Goal: Task Accomplishment & Management: Complete application form

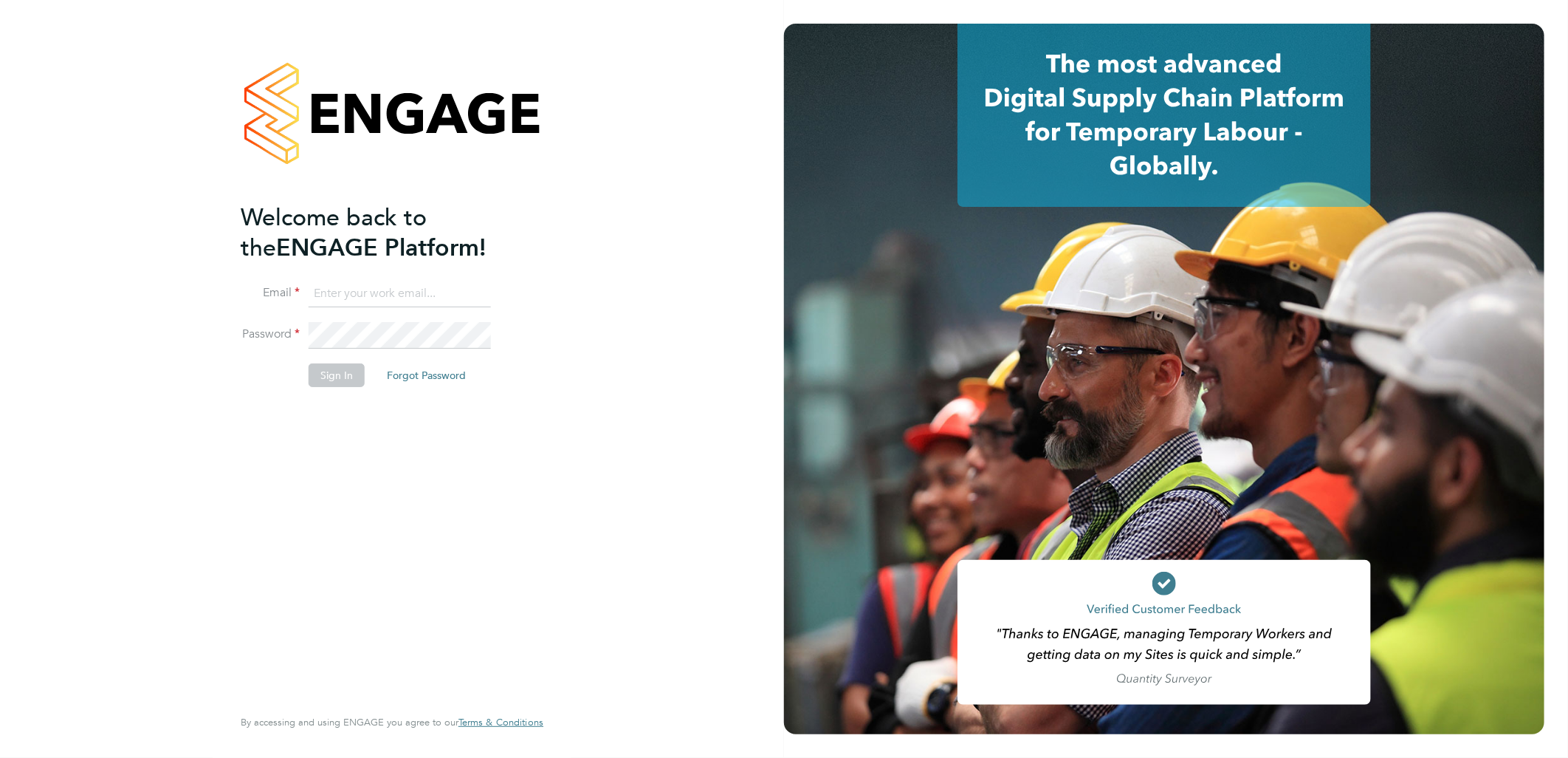
type input "[PERSON_NAME][EMAIL_ADDRESS][PERSON_NAME][DOMAIN_NAME]"
click at [457, 434] on div "Welcome back to the ENGAGE Platform! Email [PERSON_NAME][EMAIL_ADDRESS][PERSON_…" at bounding box center [384, 452] width 288 height 501
click at [331, 375] on button "Sign In" at bounding box center [337, 375] width 56 height 24
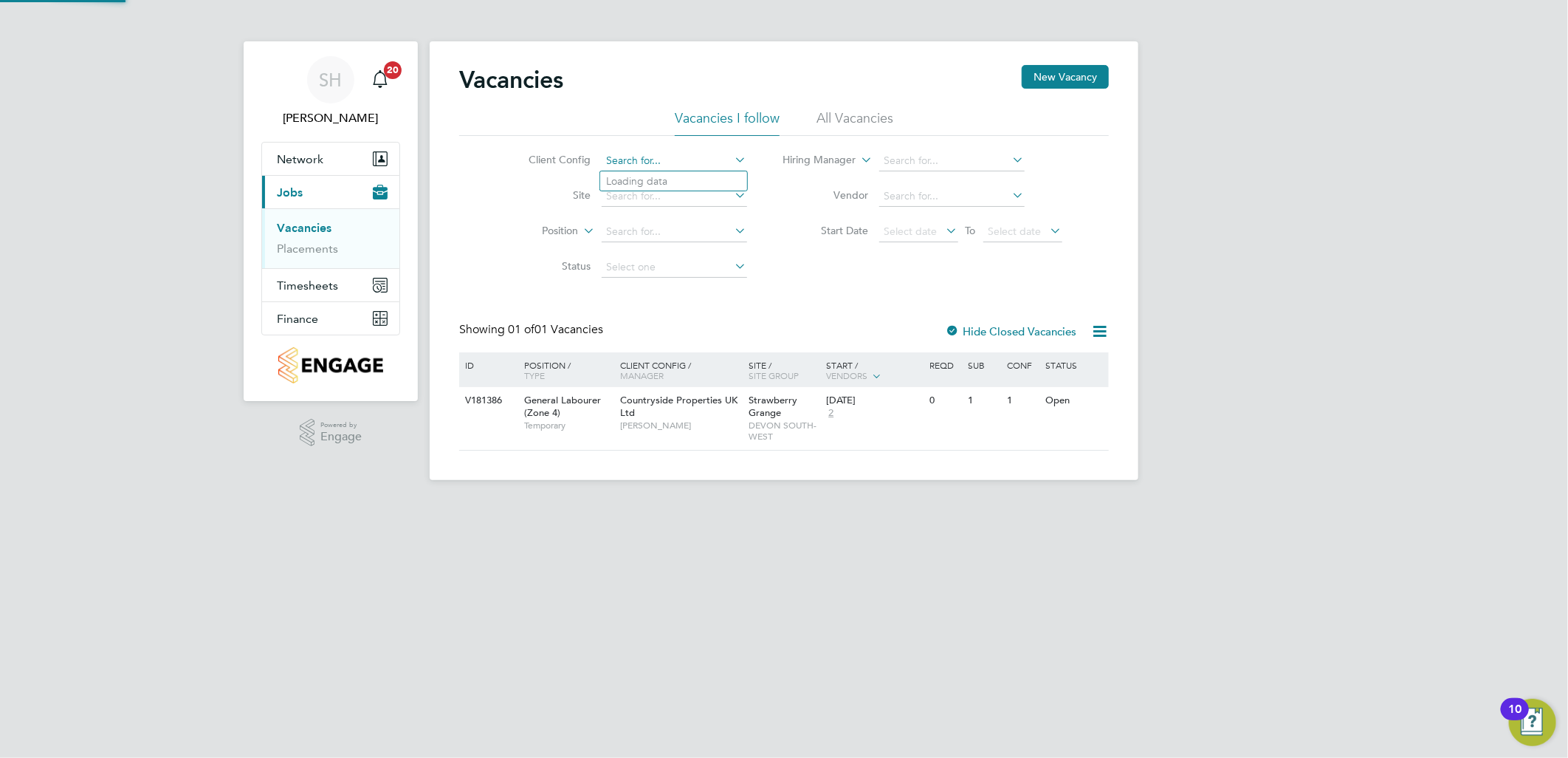
click at [643, 168] on input at bounding box center [674, 160] width 145 height 20
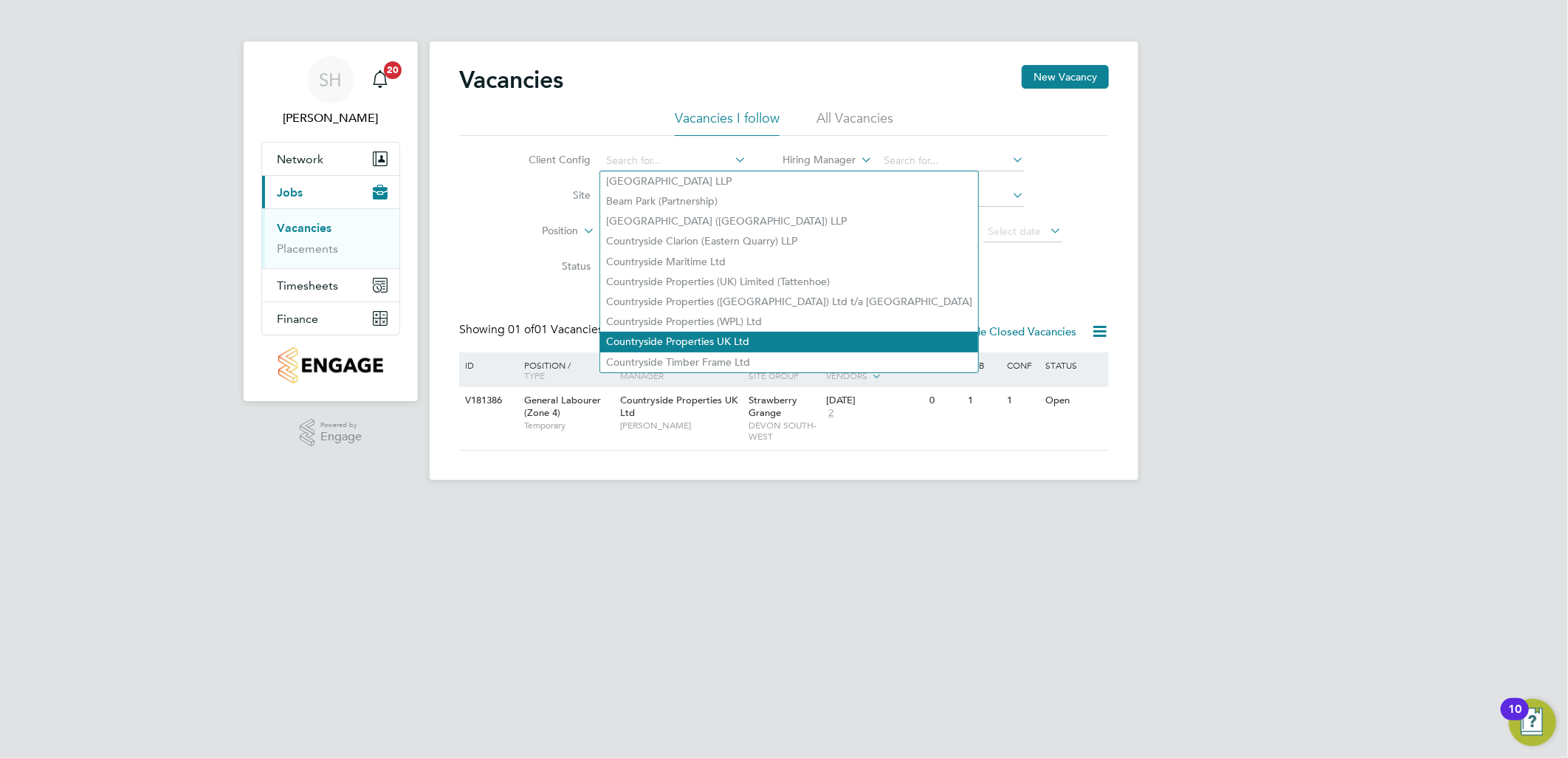
click at [710, 332] on li "Countryside Properties UK Ltd" at bounding box center [789, 342] width 378 height 20
type input "Countryside Properties UK Ltd"
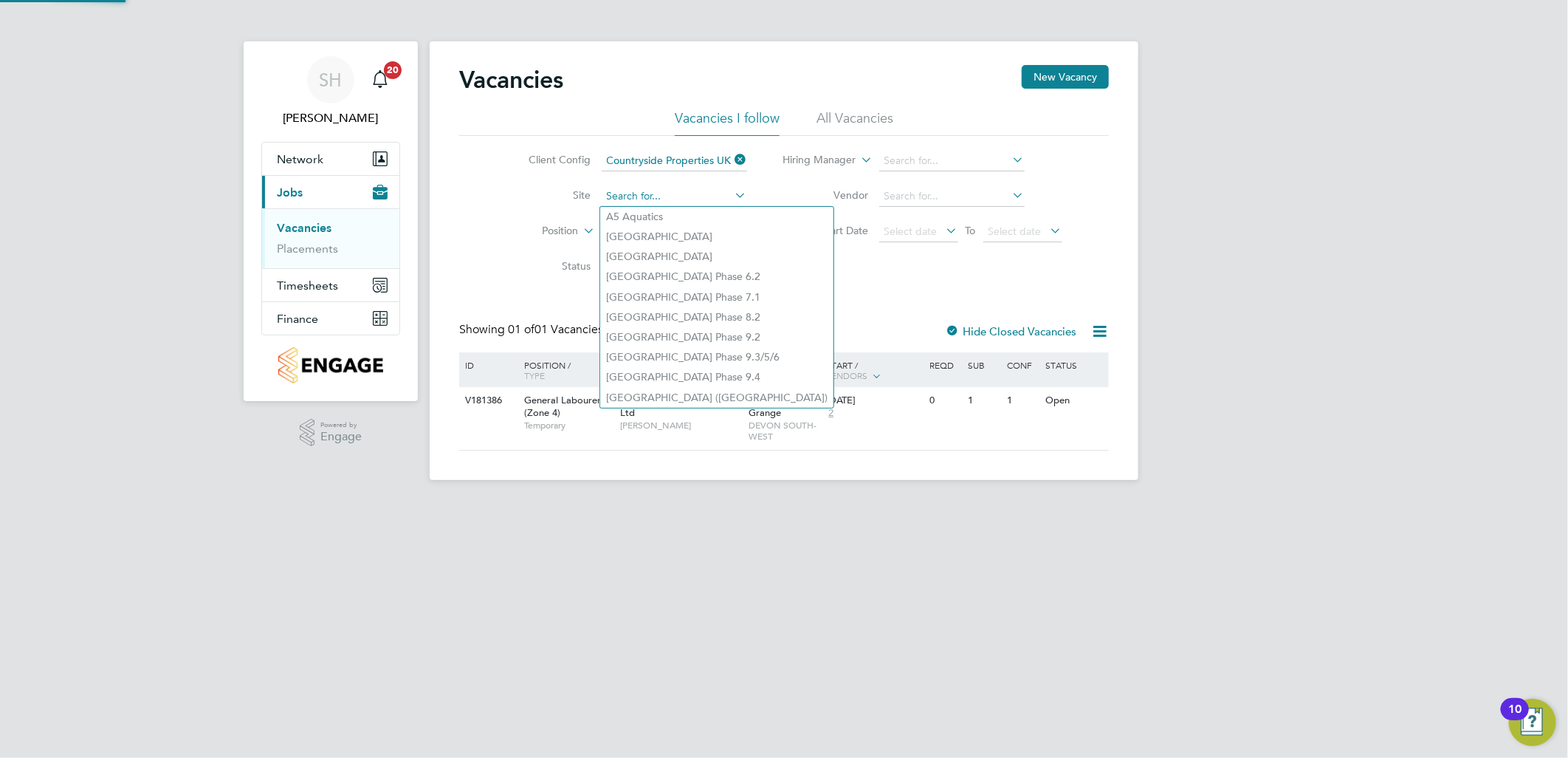
click at [658, 189] on input at bounding box center [674, 196] width 145 height 20
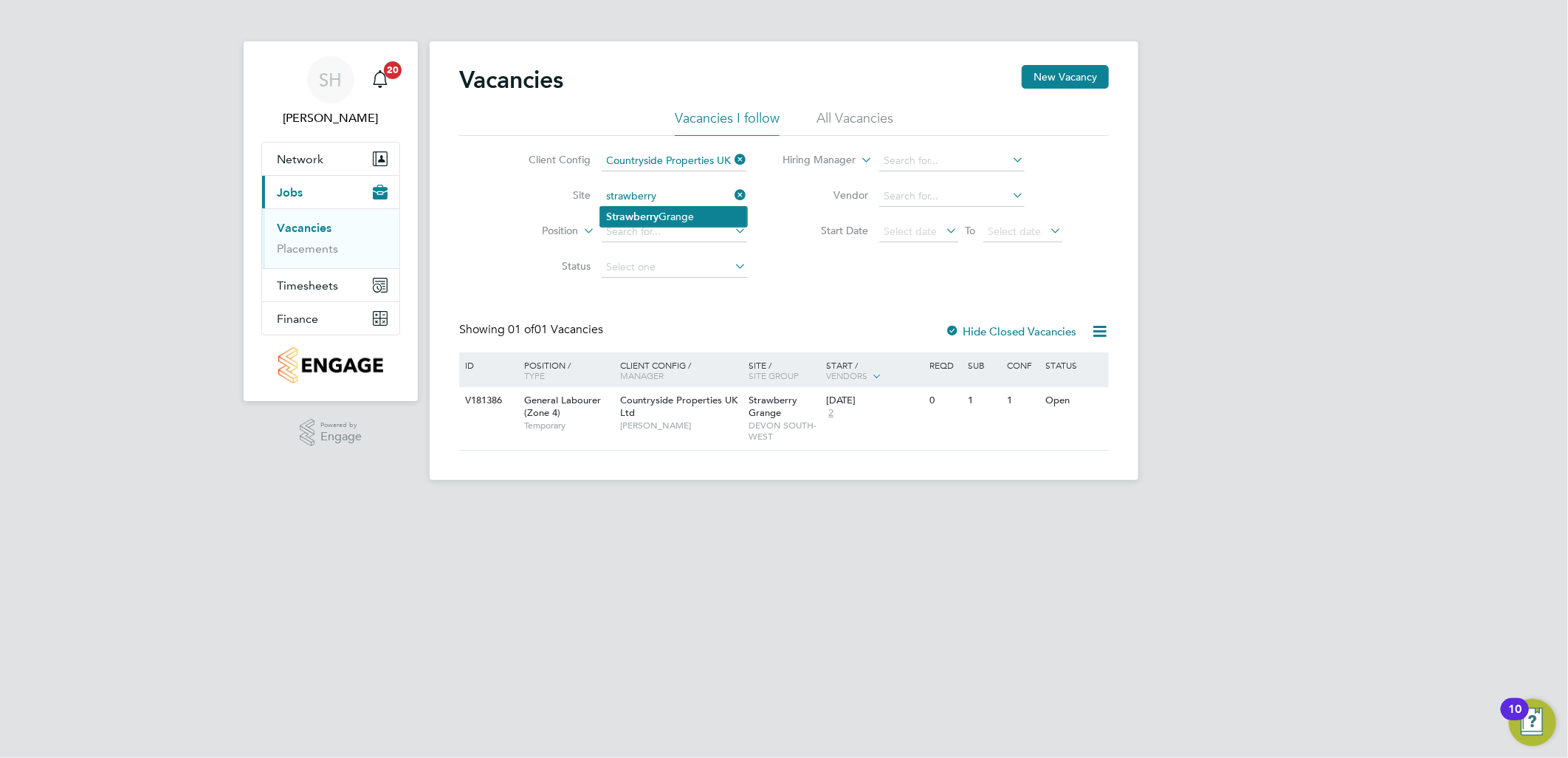
click at [665, 212] on li "Strawberry Grange" at bounding box center [673, 217] width 147 height 20
type input "Strawberry Grange"
click at [652, 235] on input at bounding box center [674, 231] width 145 height 20
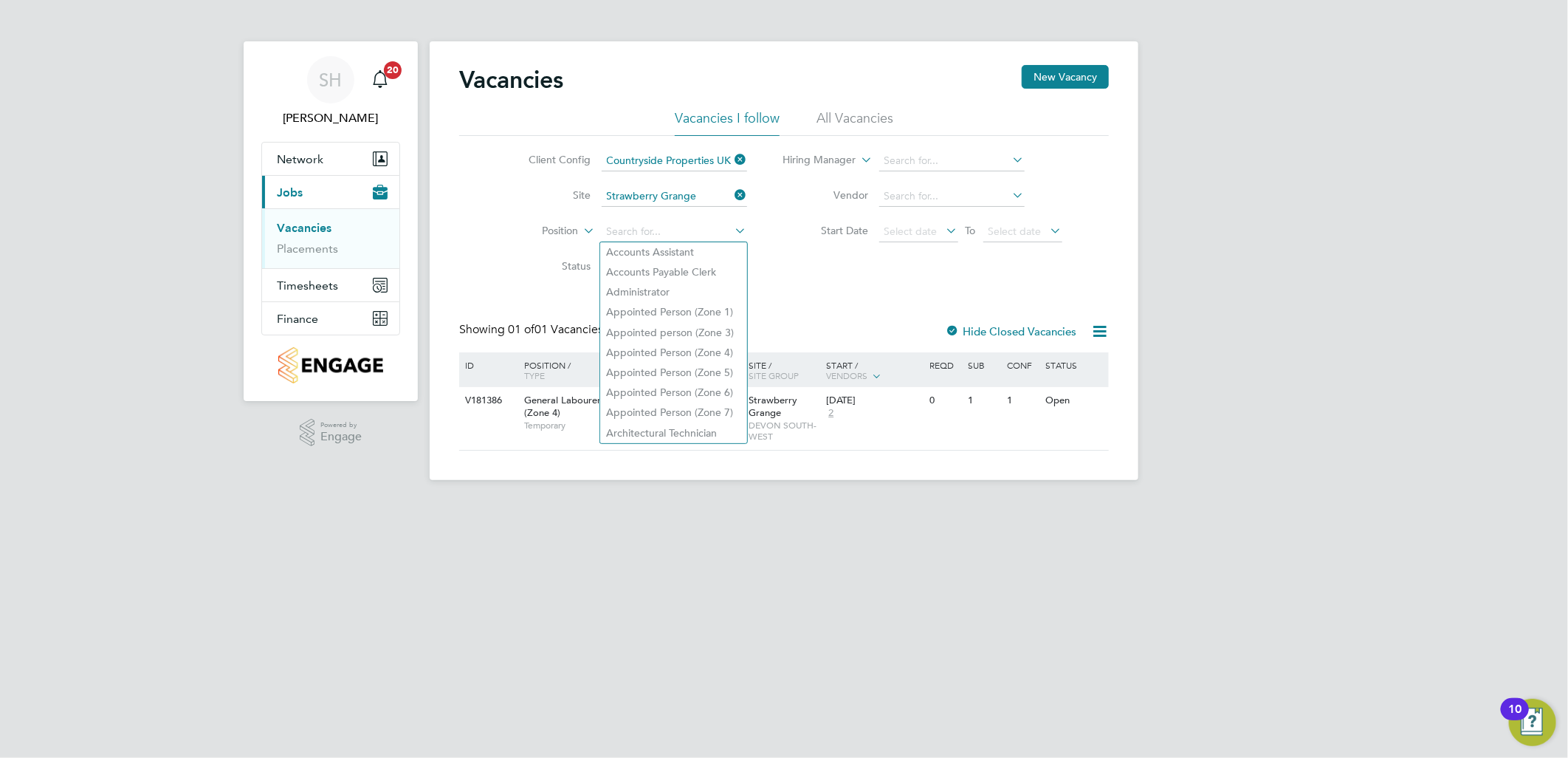
click at [298, 226] on link "Vacancies" at bounding box center [304, 228] width 55 height 14
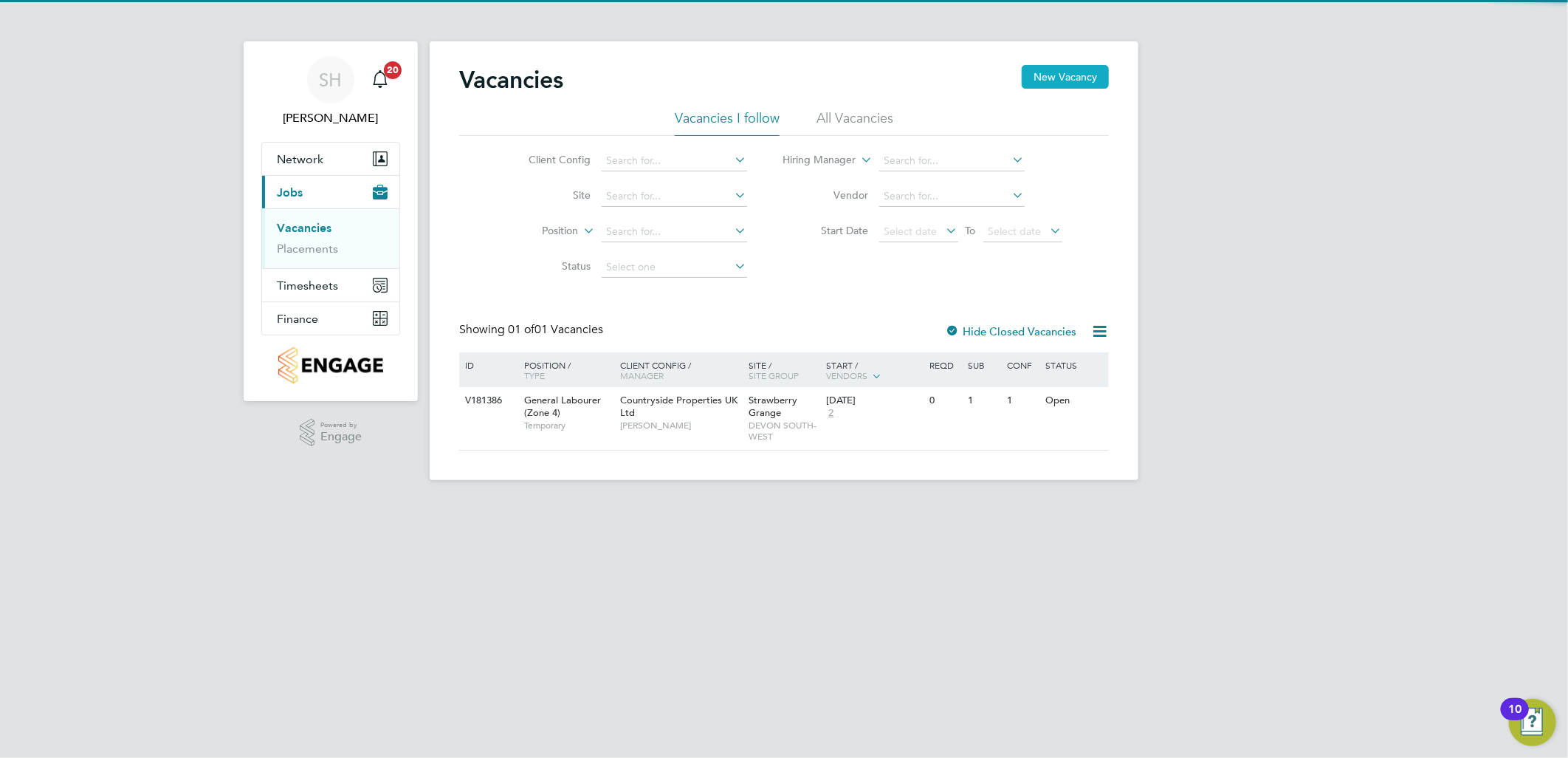
click at [1054, 79] on button "New Vacancy" at bounding box center [1065, 77] width 87 height 24
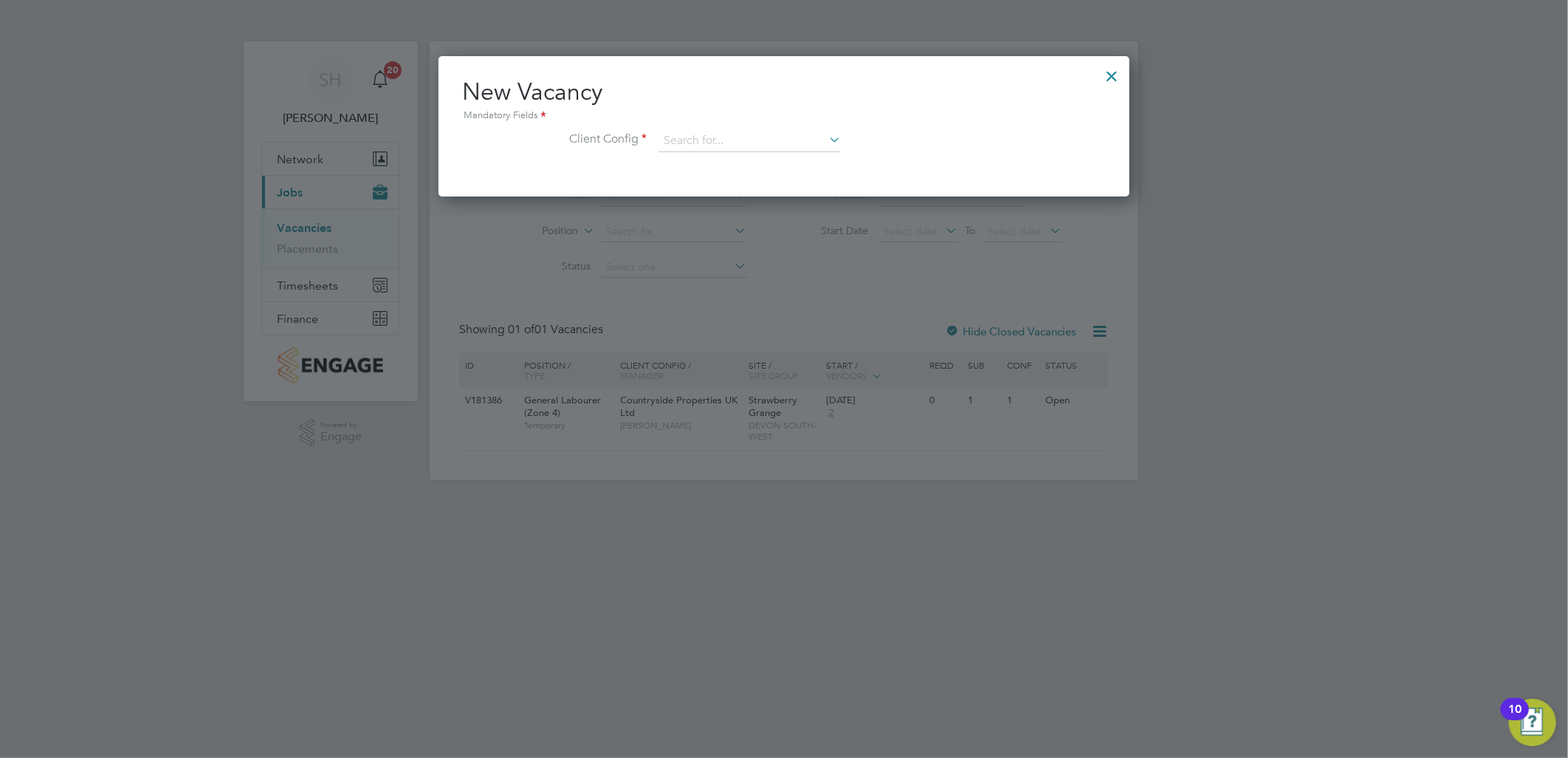
scroll to position [138, 692]
click at [692, 143] on input at bounding box center [749, 141] width 182 height 22
click at [765, 318] on li "Countryside Properties UK Ltd" at bounding box center [846, 322] width 378 height 20
type input "Countryside Properties UK Ltd"
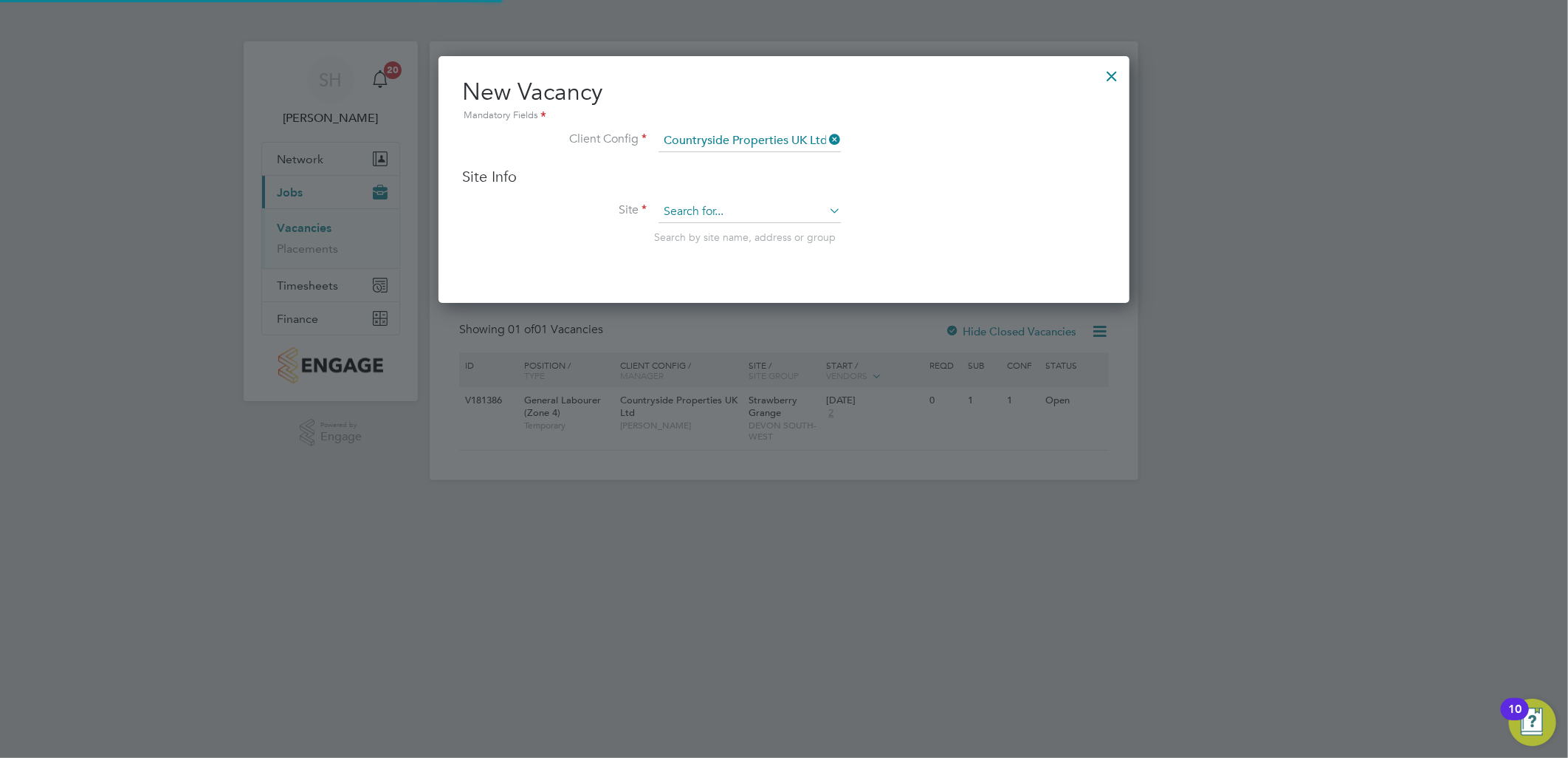
click at [707, 208] on input at bounding box center [749, 212] width 182 height 22
click at [749, 227] on li "Strawberry Grange" at bounding box center [749, 231] width 184 height 20
type input "Strawberry Grange"
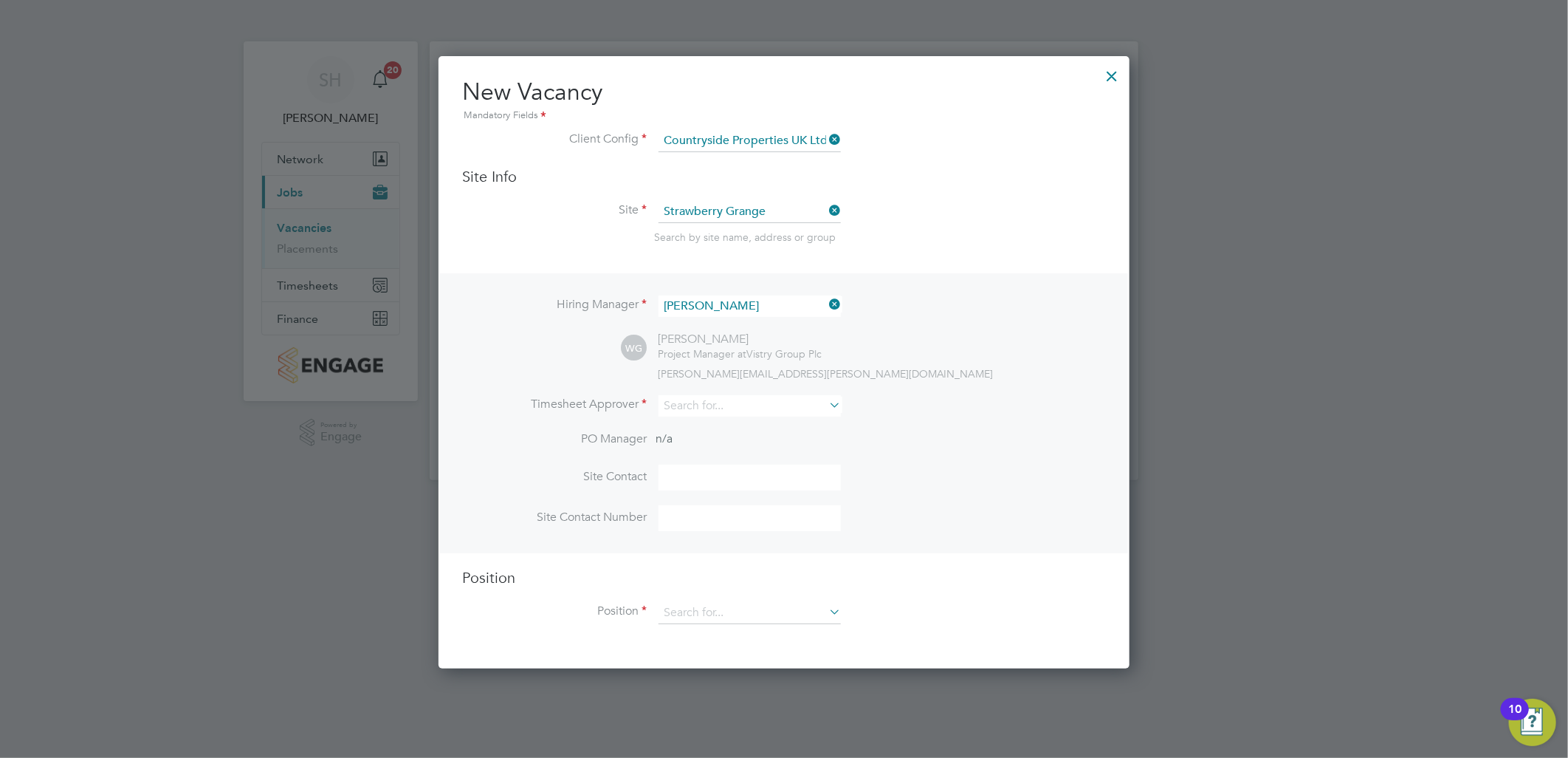
click at [826, 301] on icon at bounding box center [826, 304] width 0 height 20
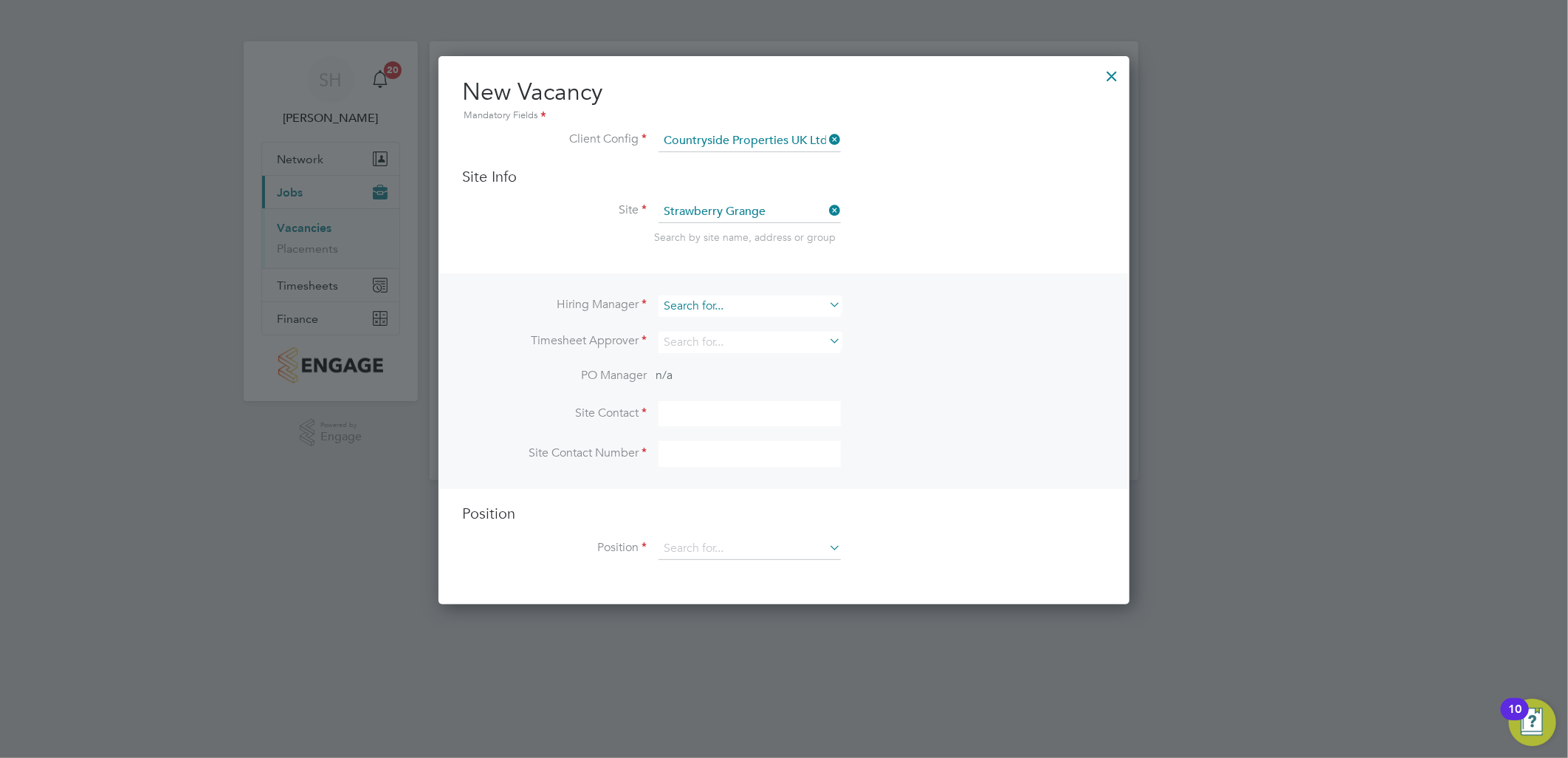
click at [792, 306] on input at bounding box center [749, 306] width 182 height 21
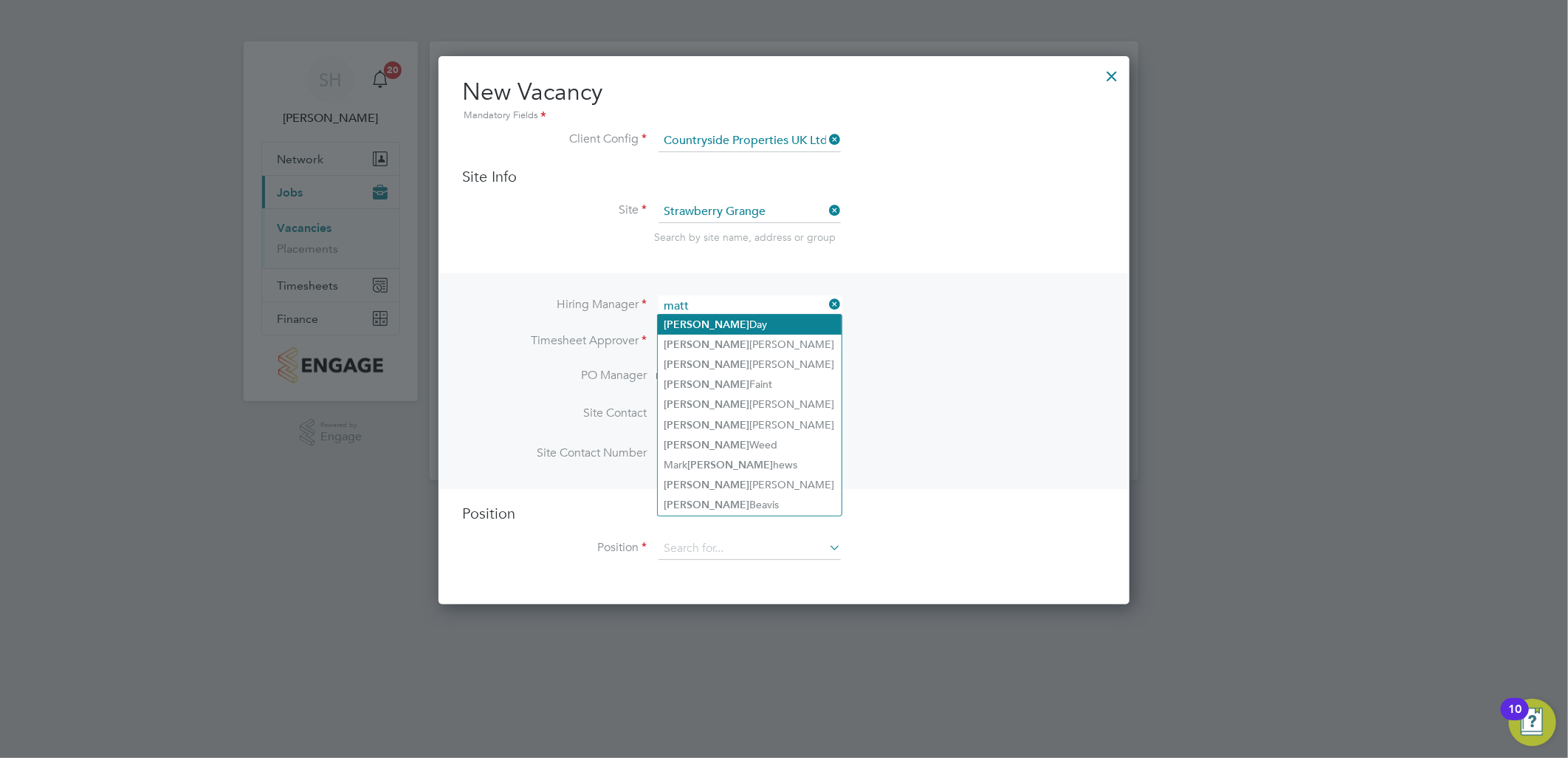
click at [711, 321] on li "Matt Day" at bounding box center [749, 325] width 184 height 20
type input "Matt Day"
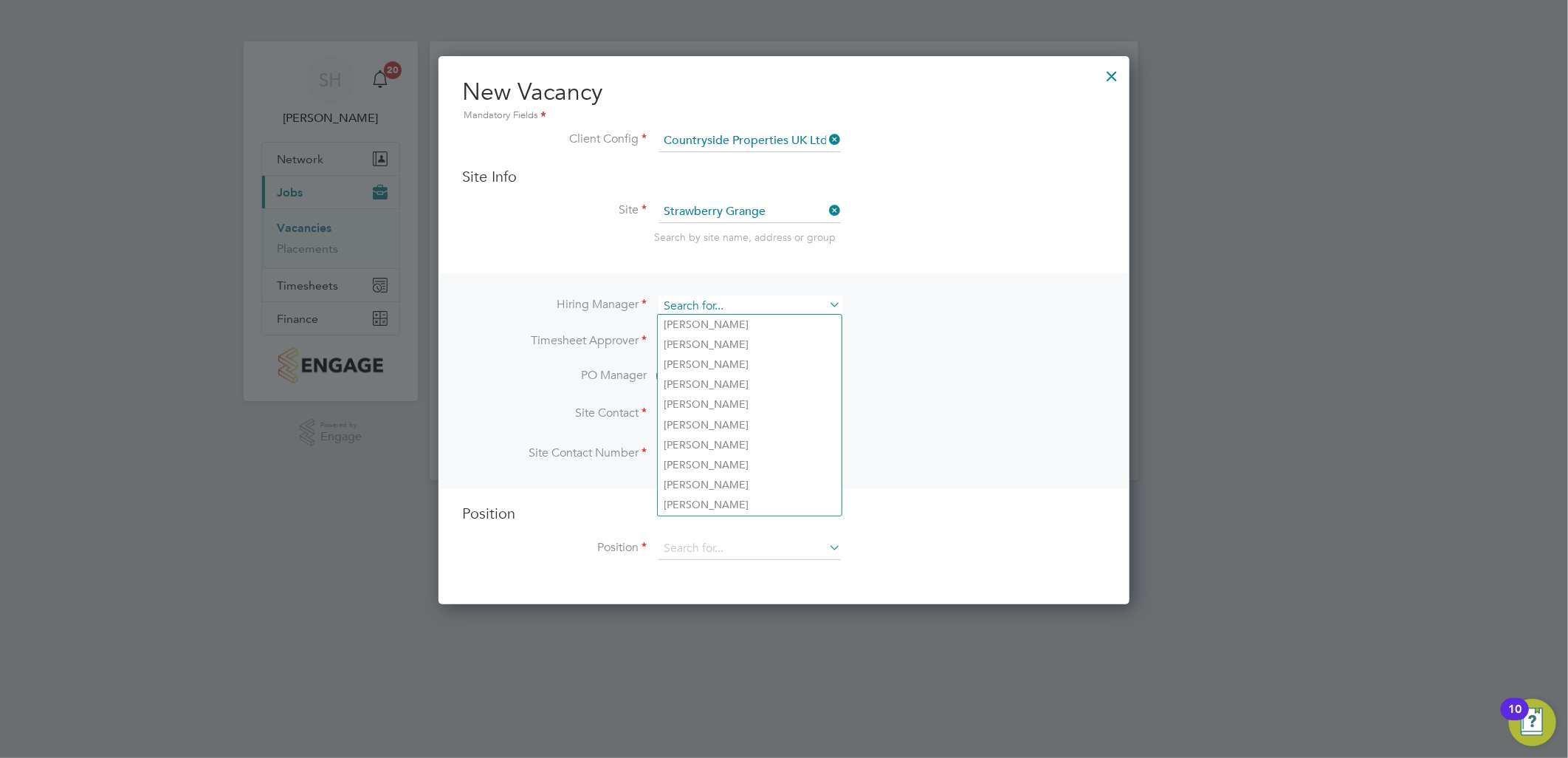
drag, startPoint x: 755, startPoint y: 310, endPoint x: 734, endPoint y: 306, distance: 21.4
click at [734, 306] on input at bounding box center [749, 306] width 182 height 21
click at [741, 304] on input "peter appl" at bounding box center [749, 306] width 182 height 21
type input "peter appl"
click at [826, 303] on icon at bounding box center [826, 304] width 0 height 20
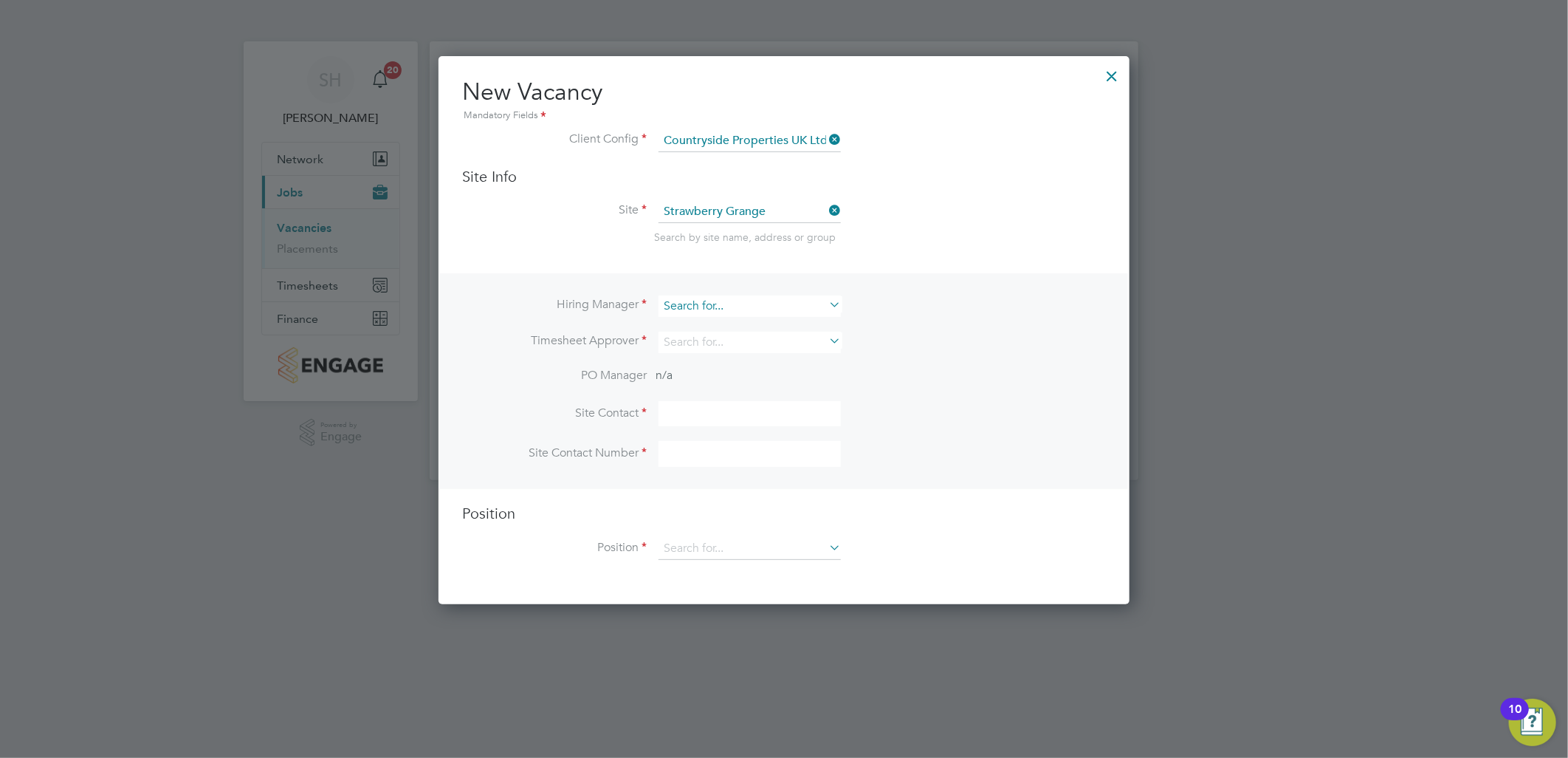
click at [776, 309] on input at bounding box center [749, 306] width 182 height 21
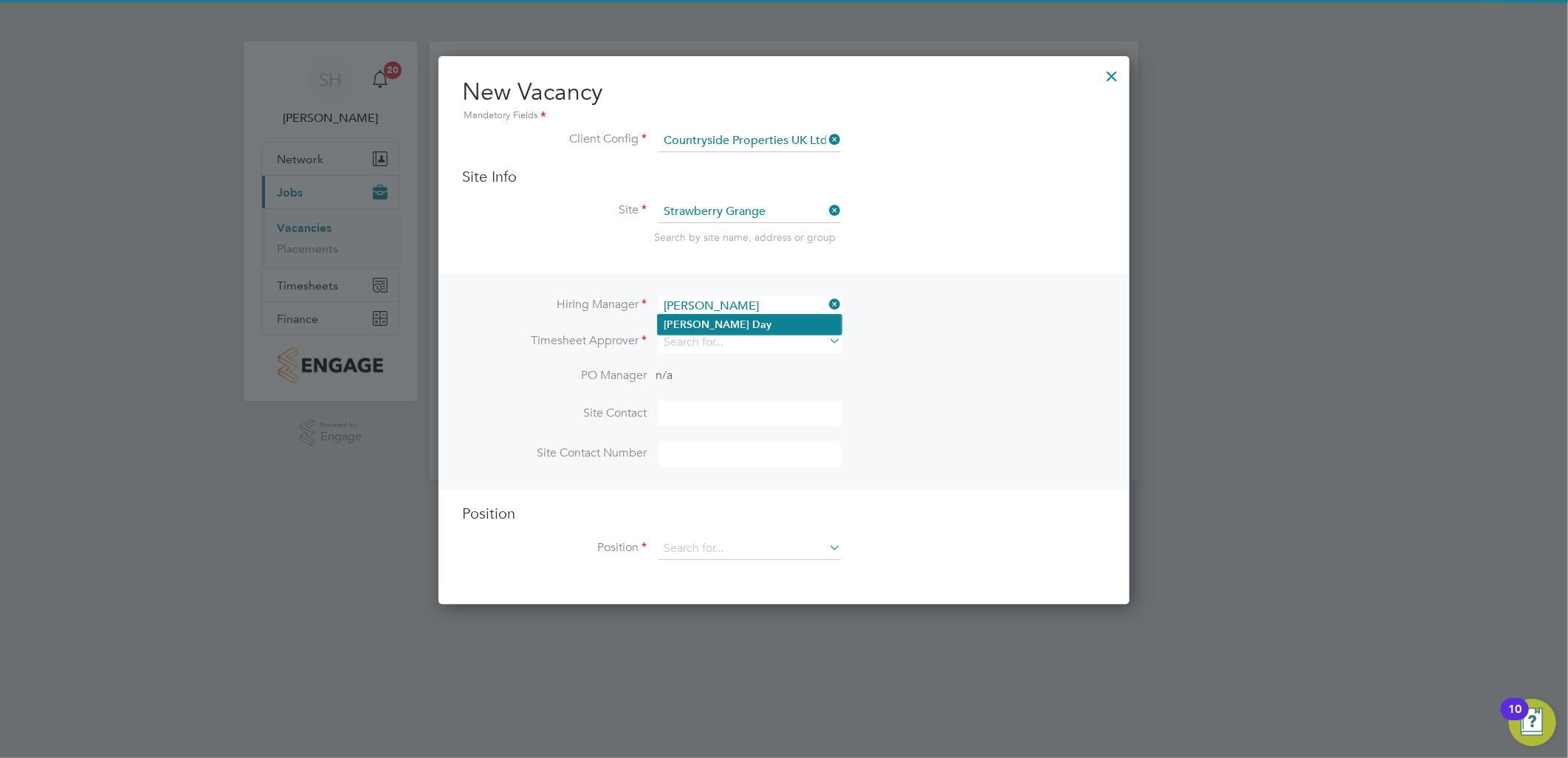
click at [735, 320] on li "Matt Day" at bounding box center [749, 325] width 184 height 20
type input "Matt Day"
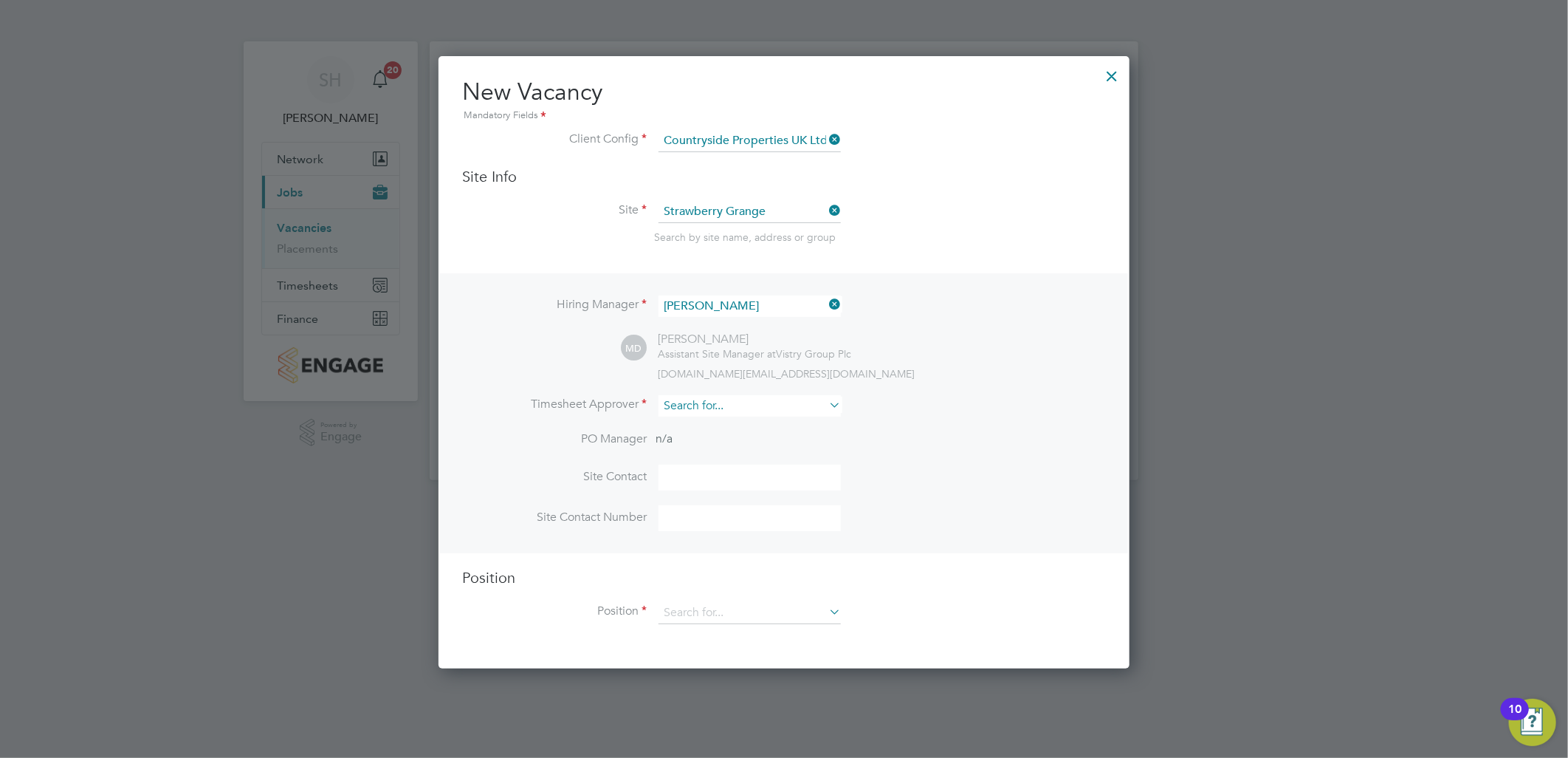
click at [714, 407] on input at bounding box center [749, 405] width 182 height 21
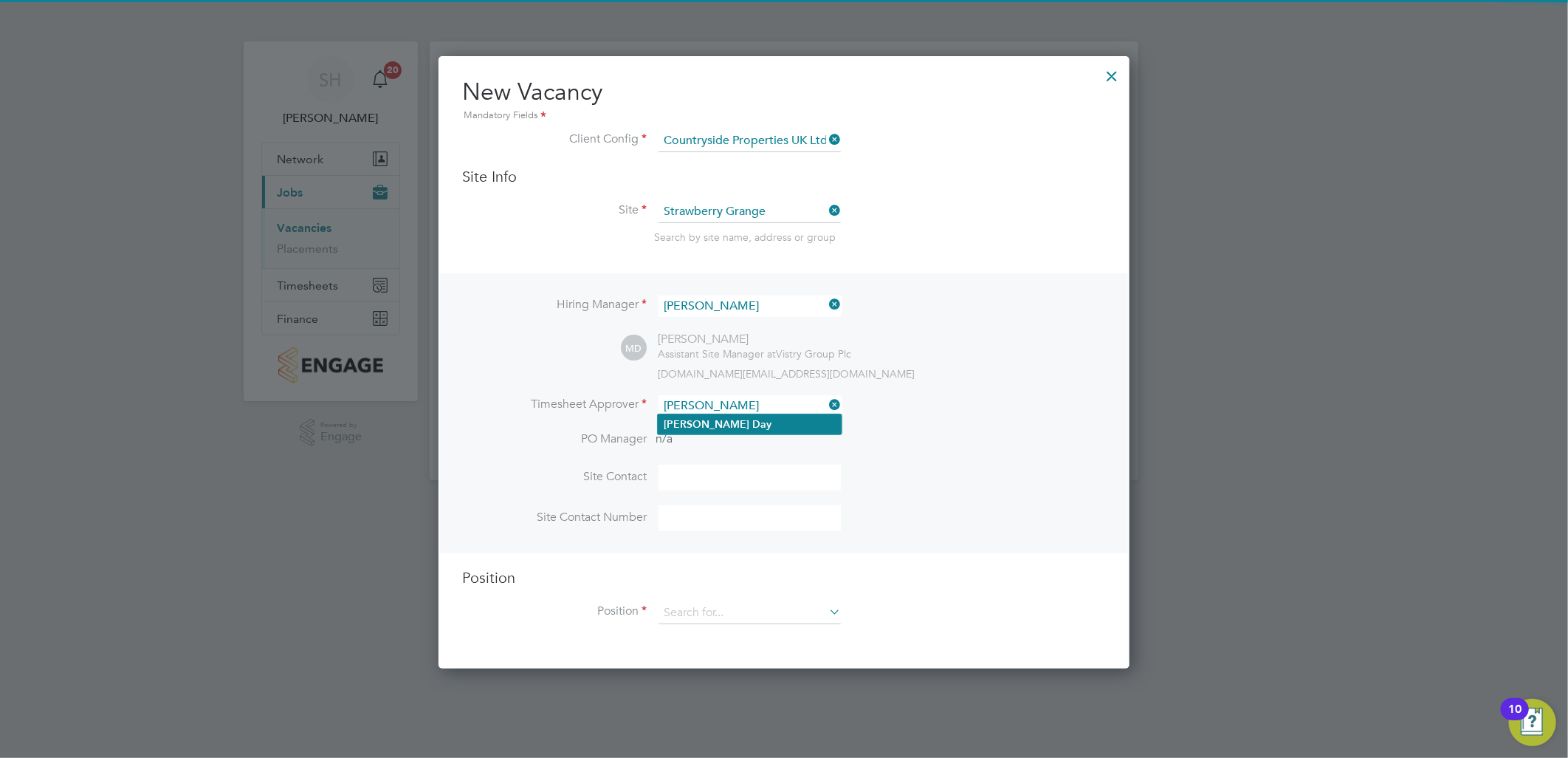
click at [752, 425] on b "Day" at bounding box center [761, 424] width 19 height 13
type input "Matt Day"
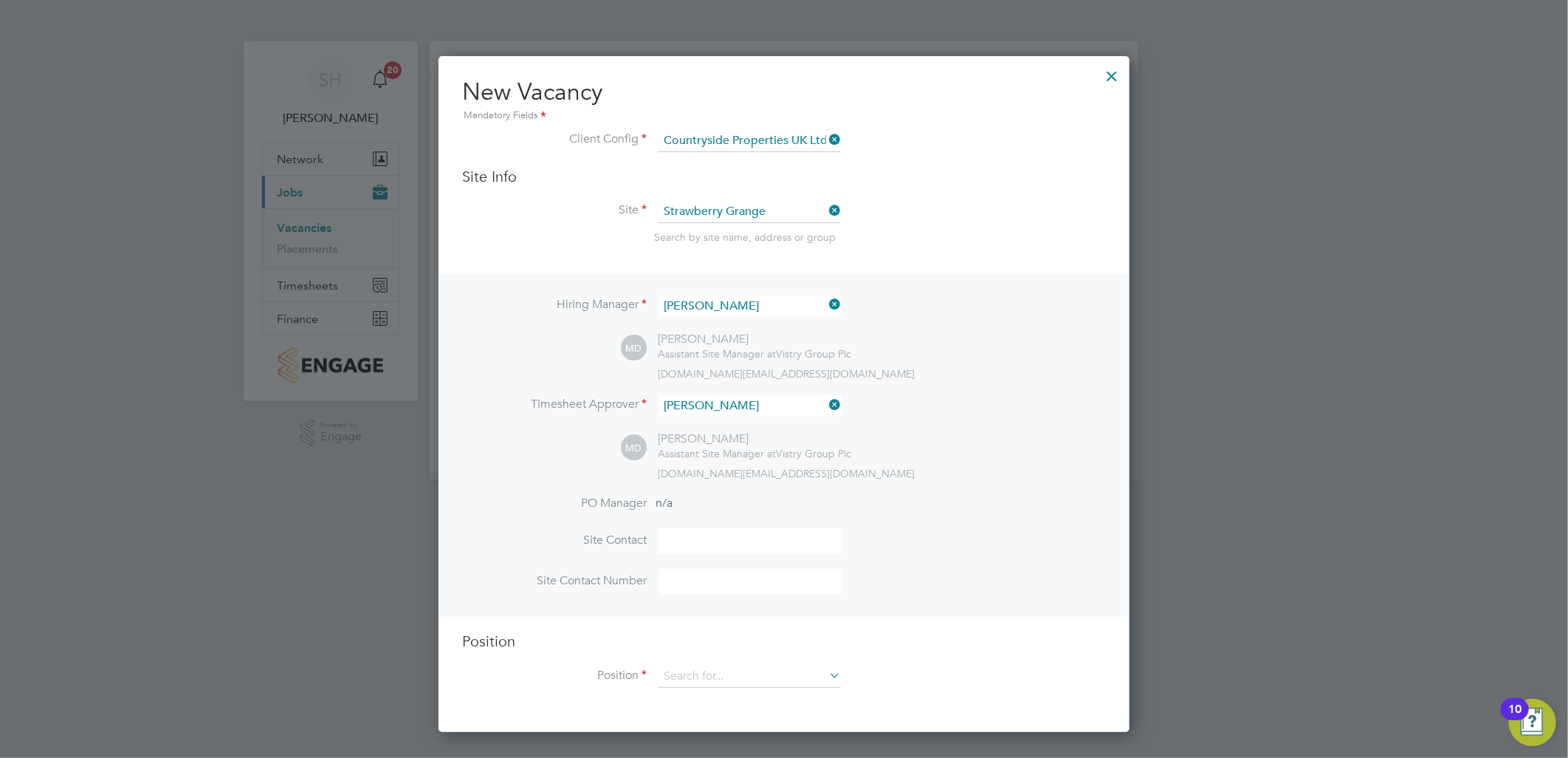
click at [711, 539] on input at bounding box center [749, 540] width 182 height 26
type input "stephen harrison"
type input "07890 028096"
click at [746, 681] on input at bounding box center [749, 676] width 182 height 22
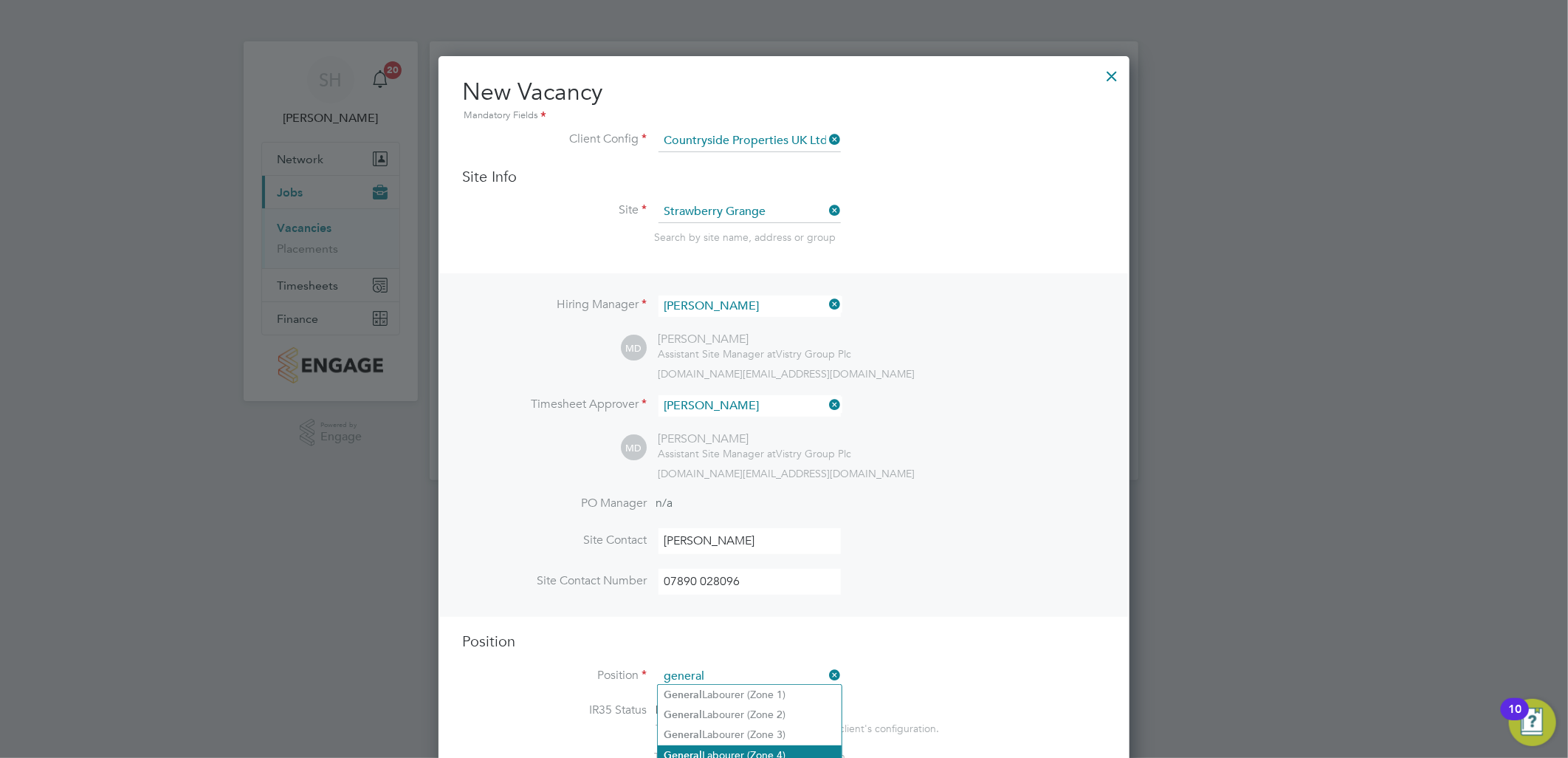
click at [766, 747] on li "General Labourer (Zone 4)" at bounding box center [749, 755] width 184 height 20
type input "General Labourer (Zone 4)"
type textarea "- General site labouring duties - Supporting the trades on site - Moving materi…"
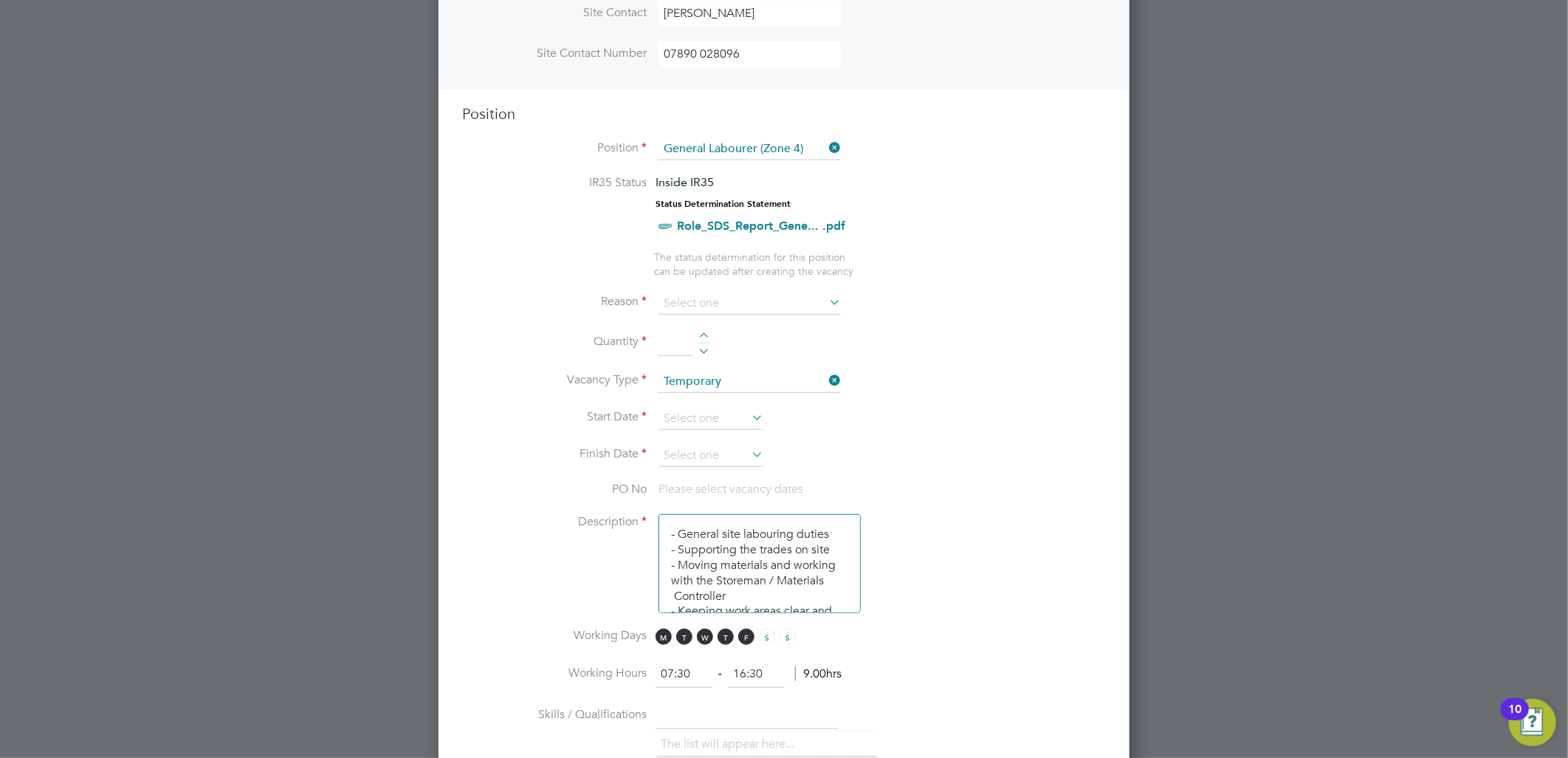
scroll to position [656, 0]
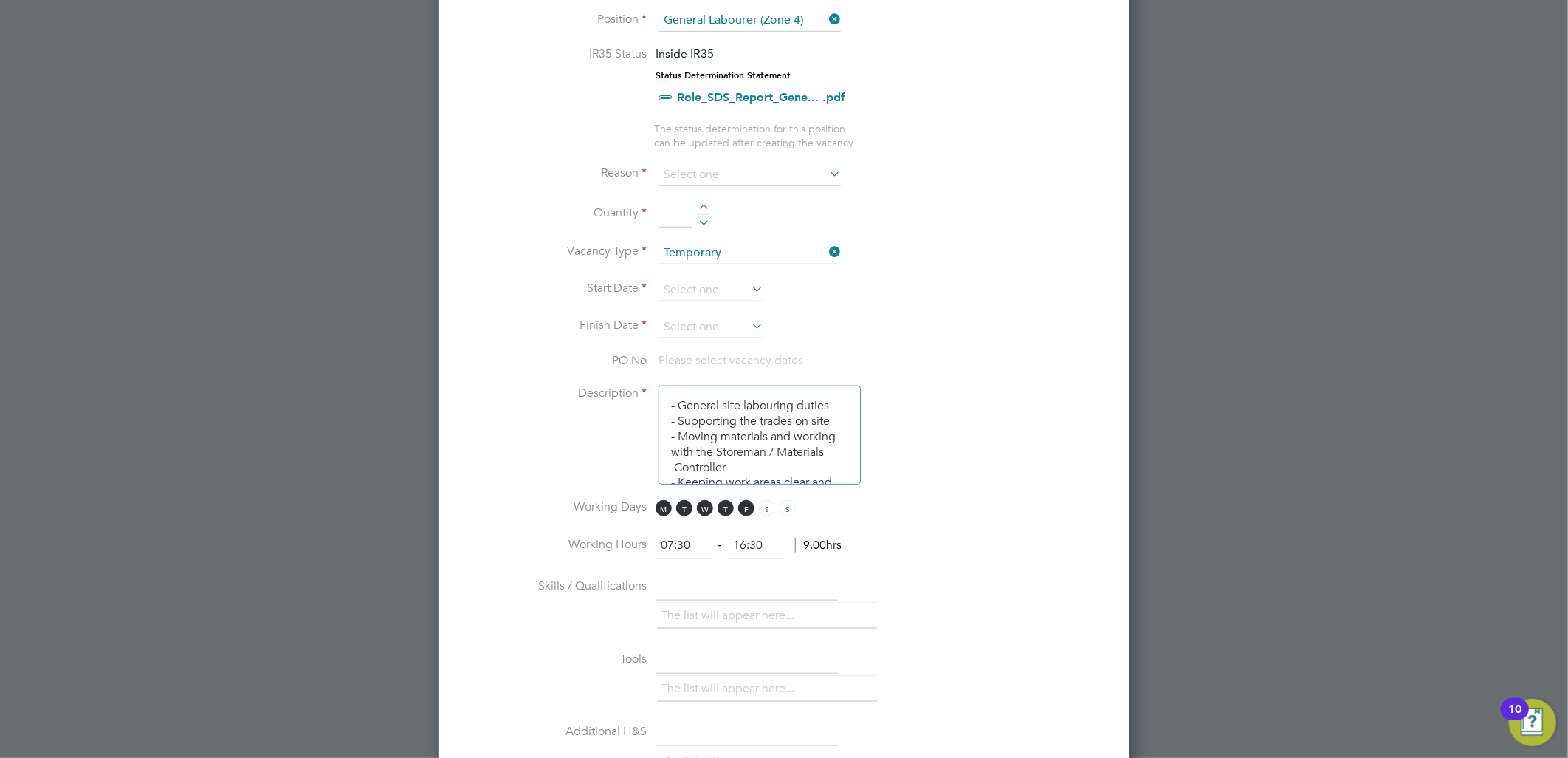
click at [706, 203] on div at bounding box center [704, 208] width 13 height 10
type input "1"
click at [764, 165] on input at bounding box center [749, 175] width 182 height 22
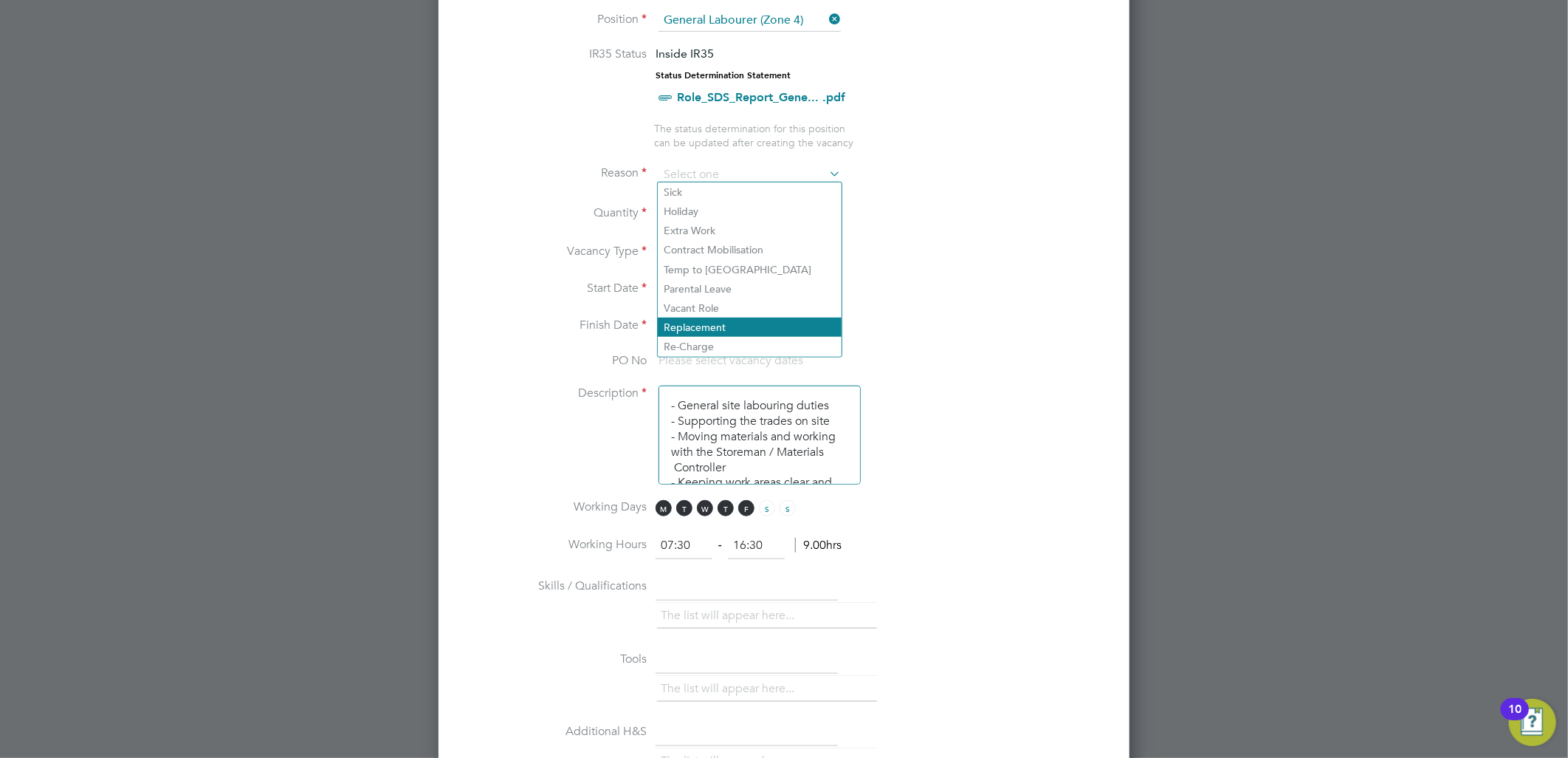
click at [711, 322] on li "Replacement" at bounding box center [749, 327] width 184 height 19
type input "Replacement"
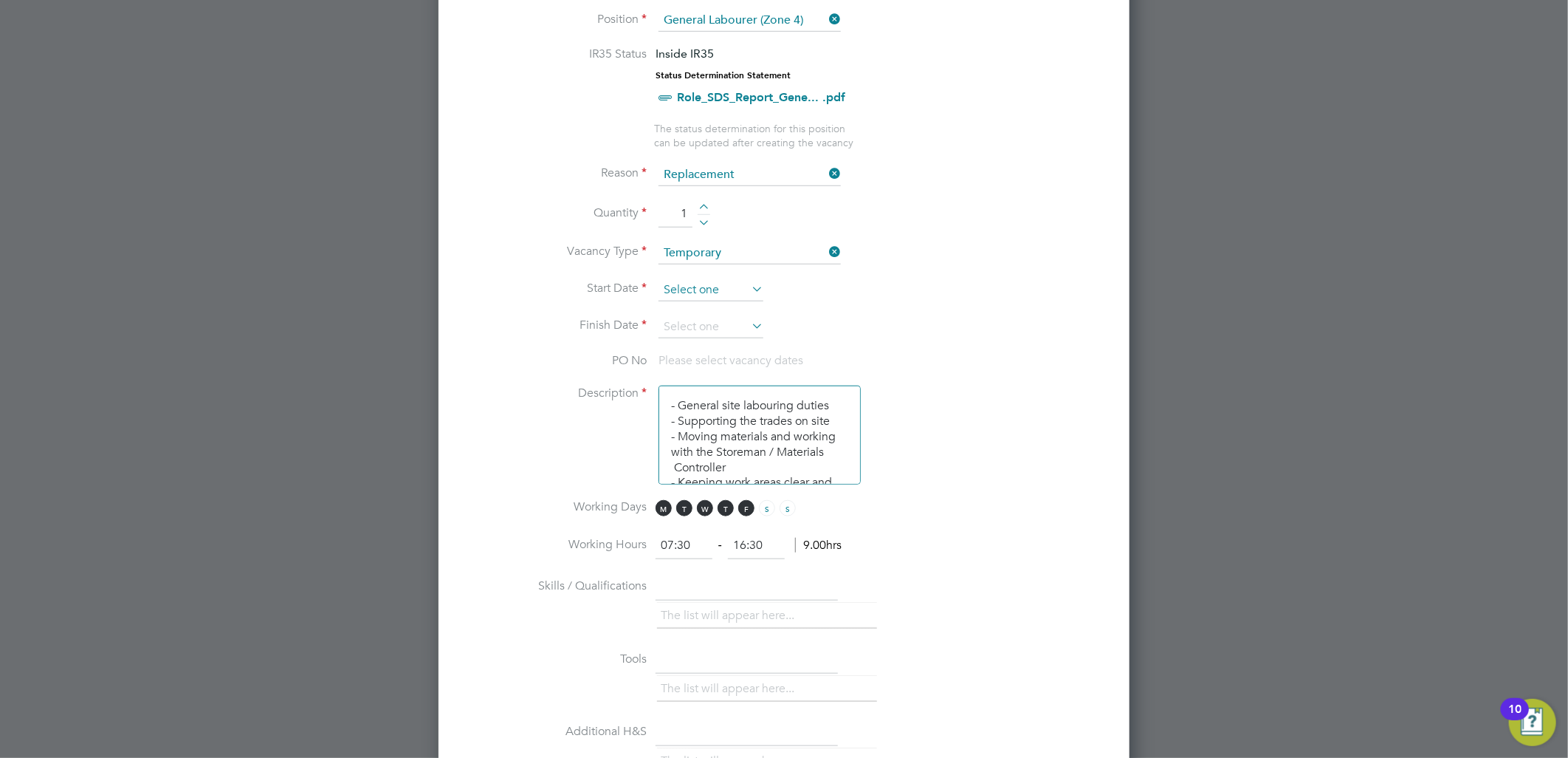
scroll to position [411, 0]
click at [690, 289] on input at bounding box center [711, 290] width 105 height 22
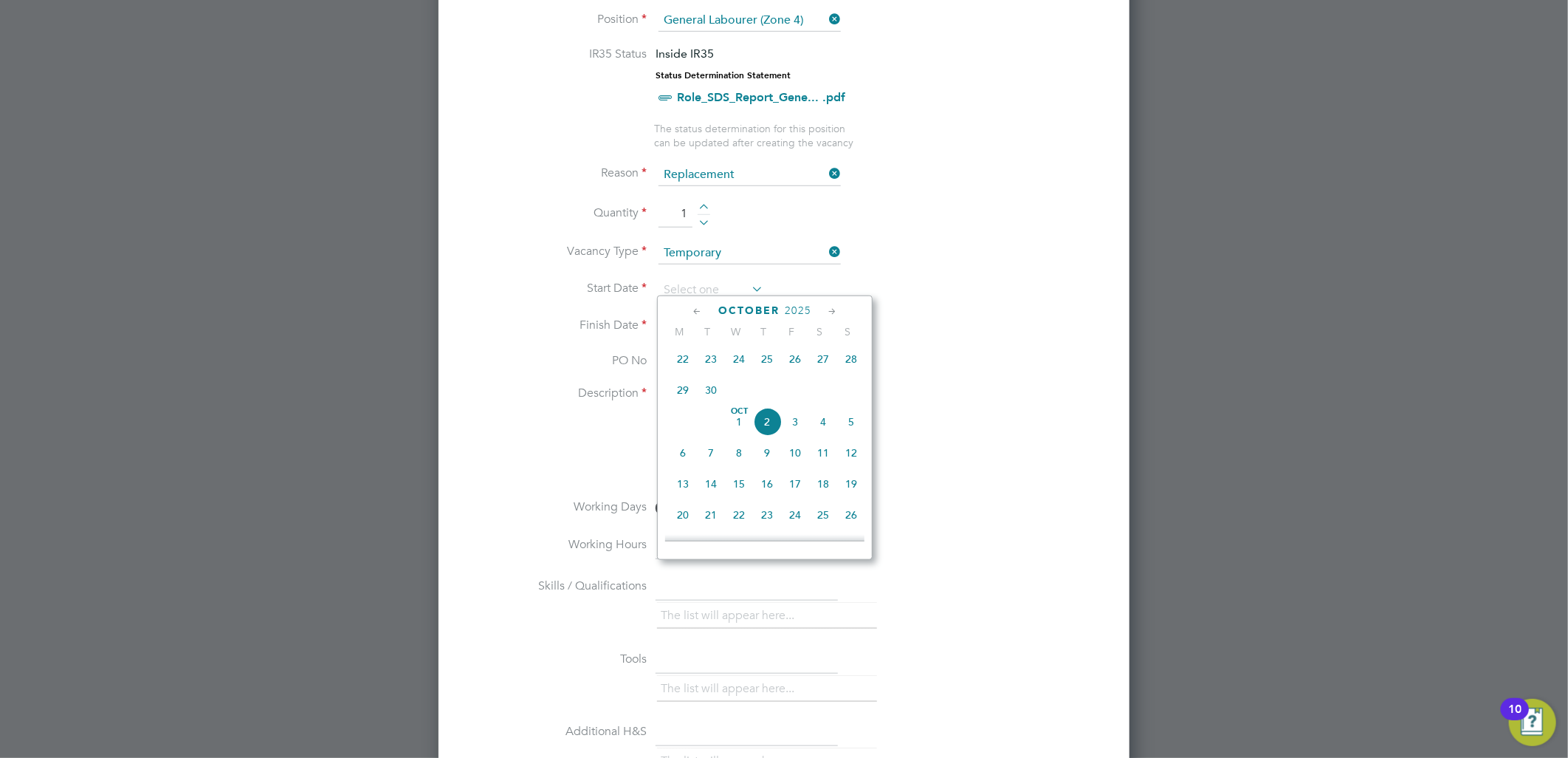
click at [711, 398] on span "30" at bounding box center [711, 389] width 28 height 28
type input "30 Sep 2025"
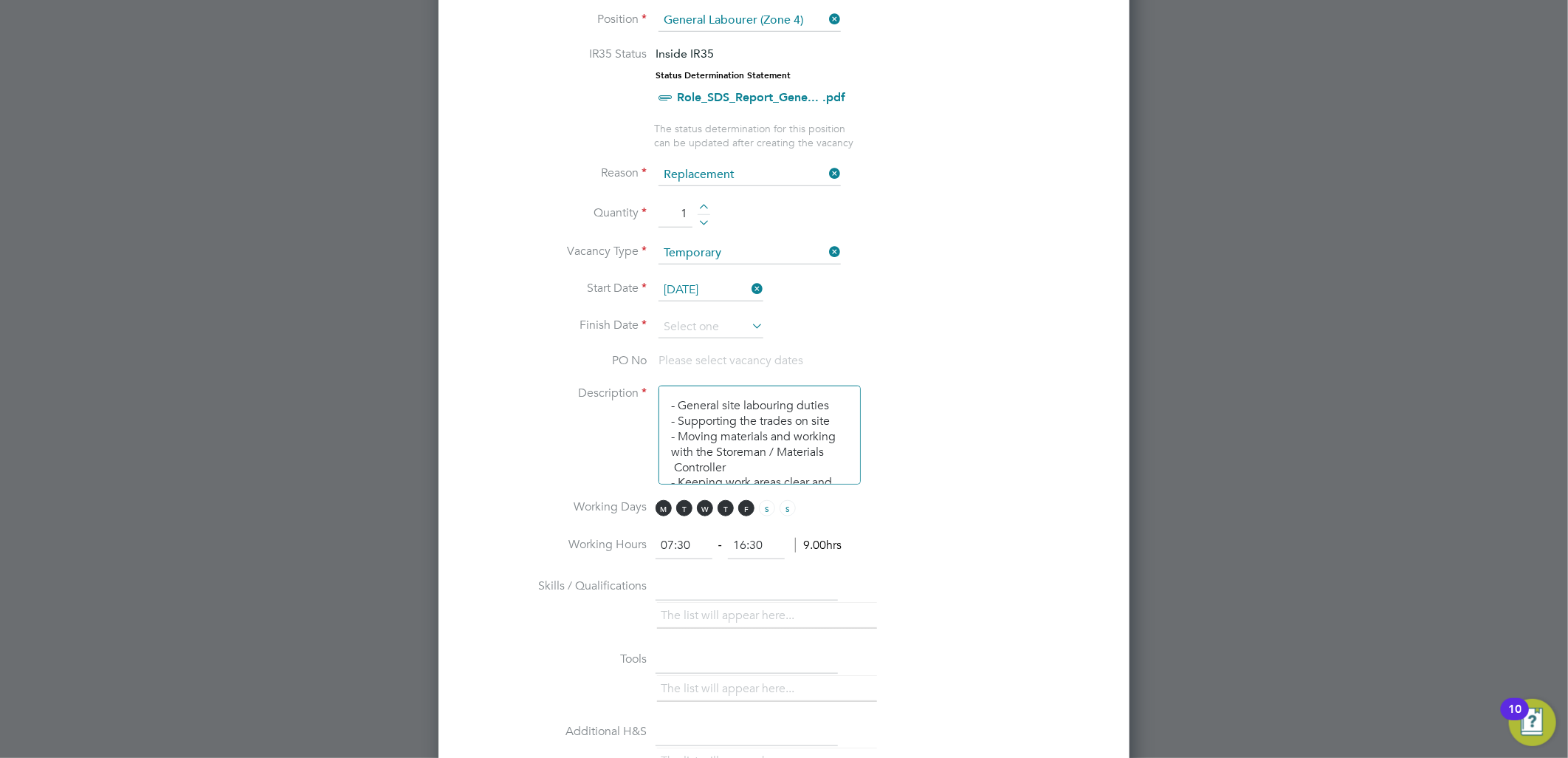
click at [749, 316] on icon at bounding box center [749, 326] width 0 height 20
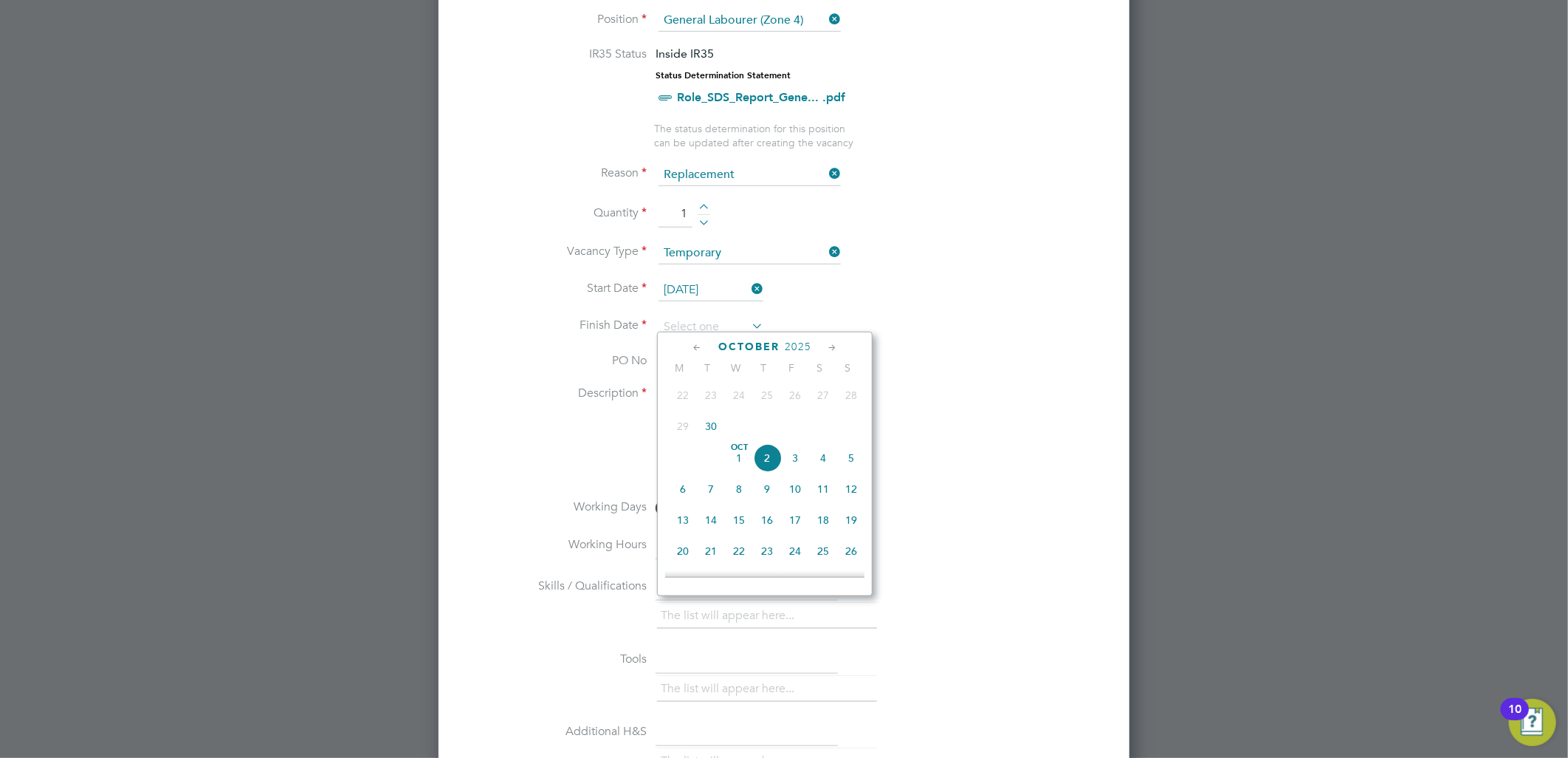
click at [852, 528] on span "19" at bounding box center [851, 519] width 28 height 28
type input "19 Oct 2025"
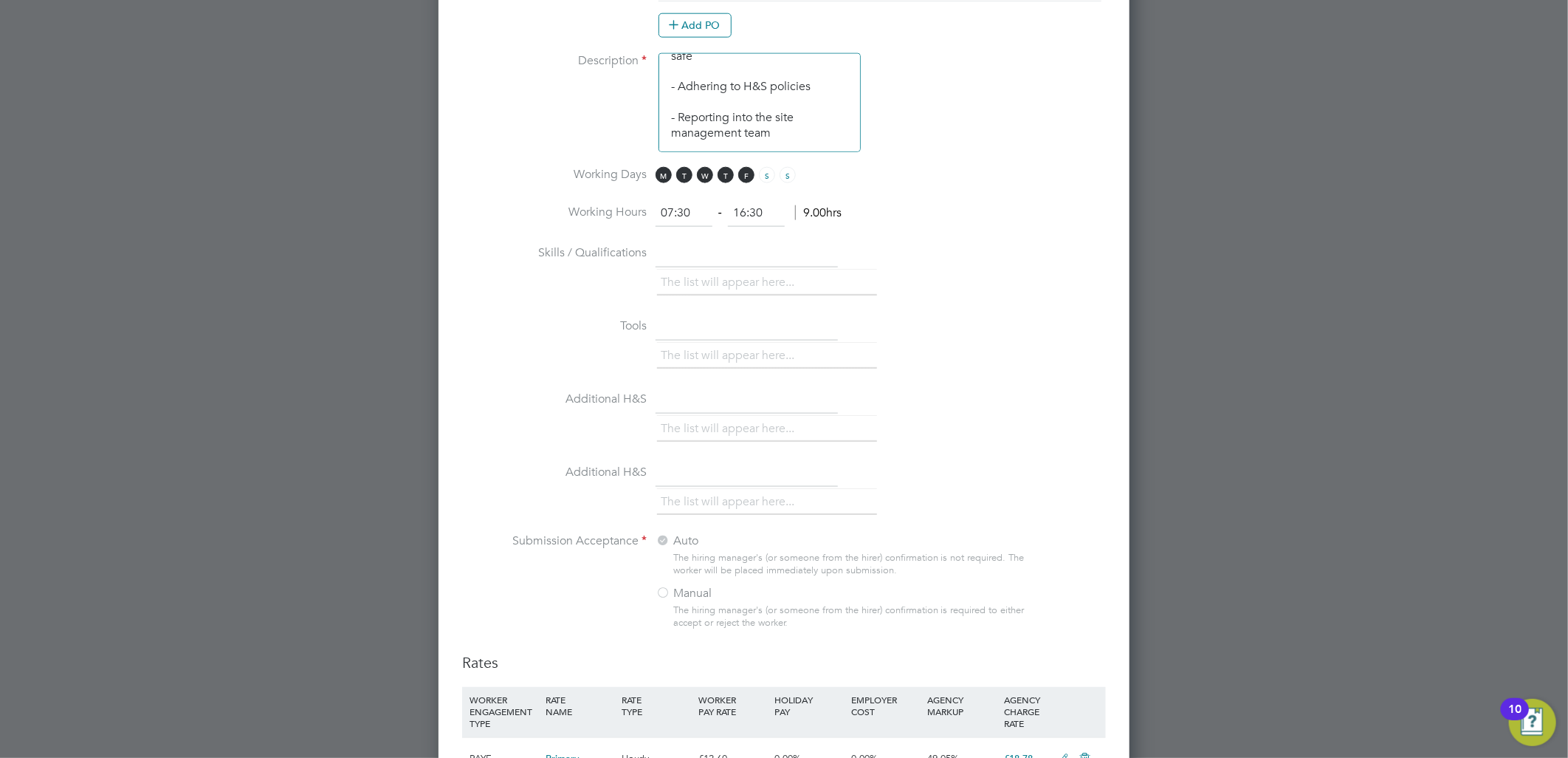
scroll to position [1521, 0]
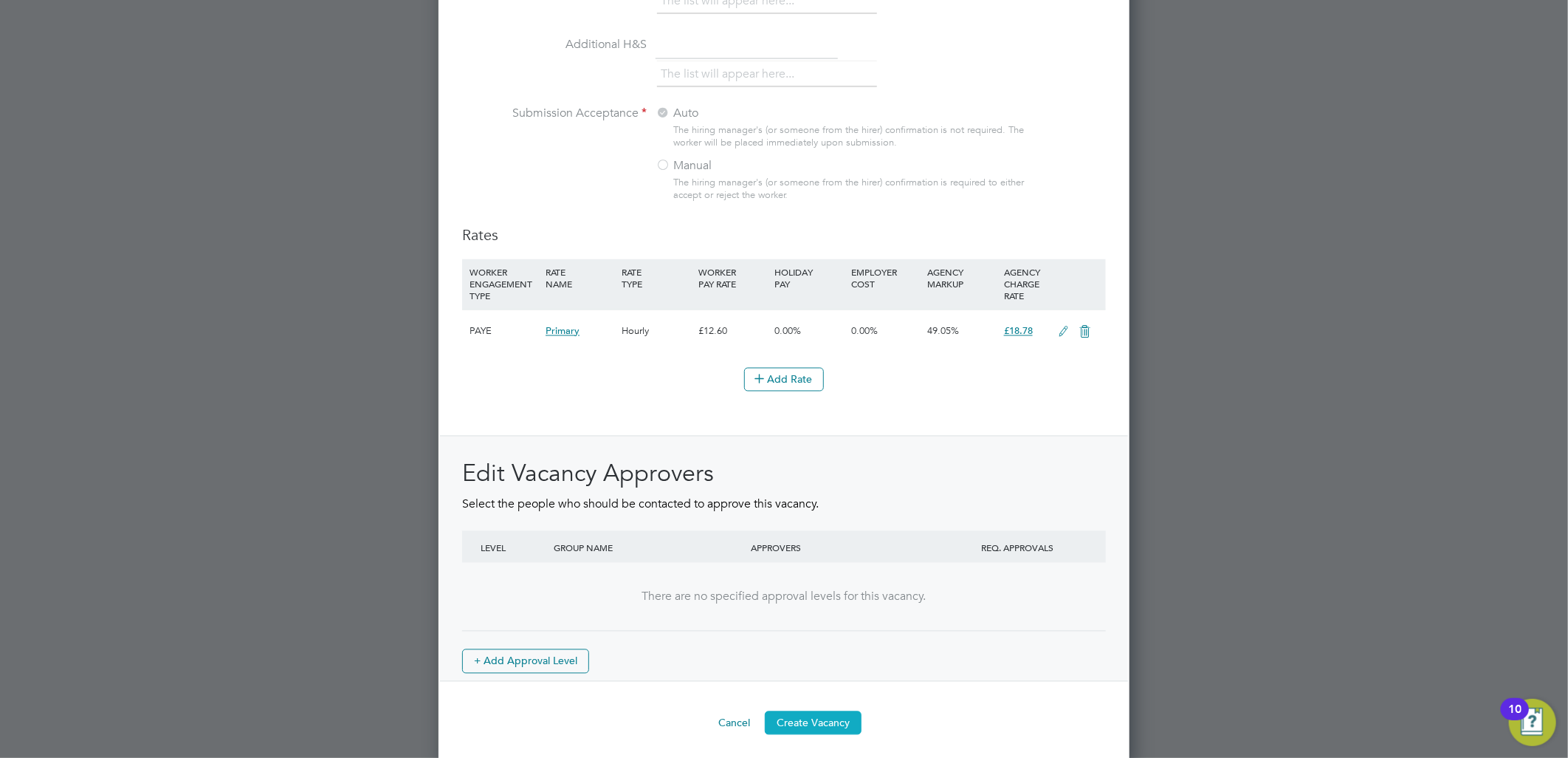
click at [811, 715] on button "Create Vacancy" at bounding box center [813, 723] width 97 height 24
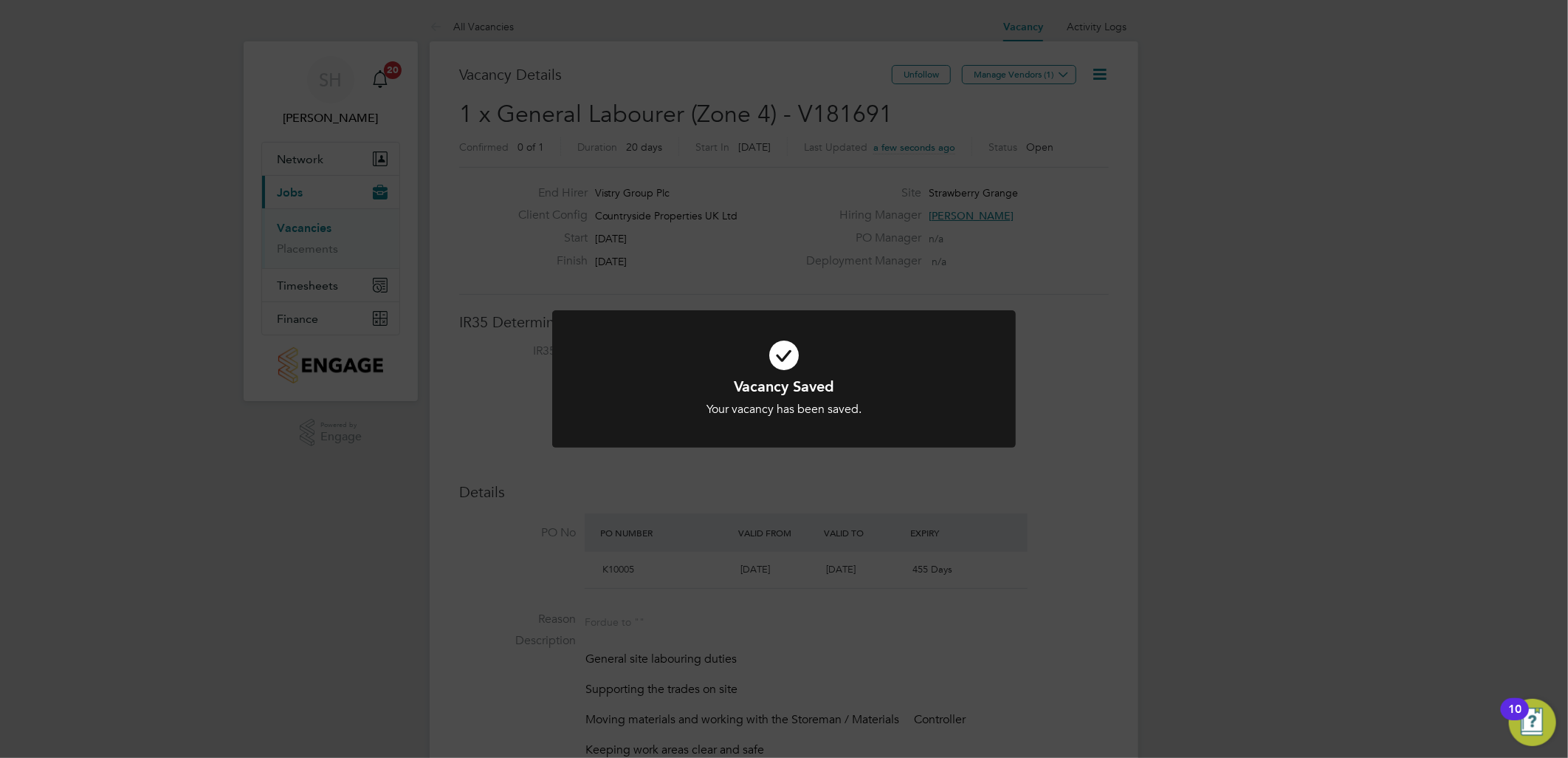
click at [1051, 280] on div "Vacancy Saved Your vacancy has been saved. Cancel Okay" at bounding box center [784, 379] width 1568 height 758
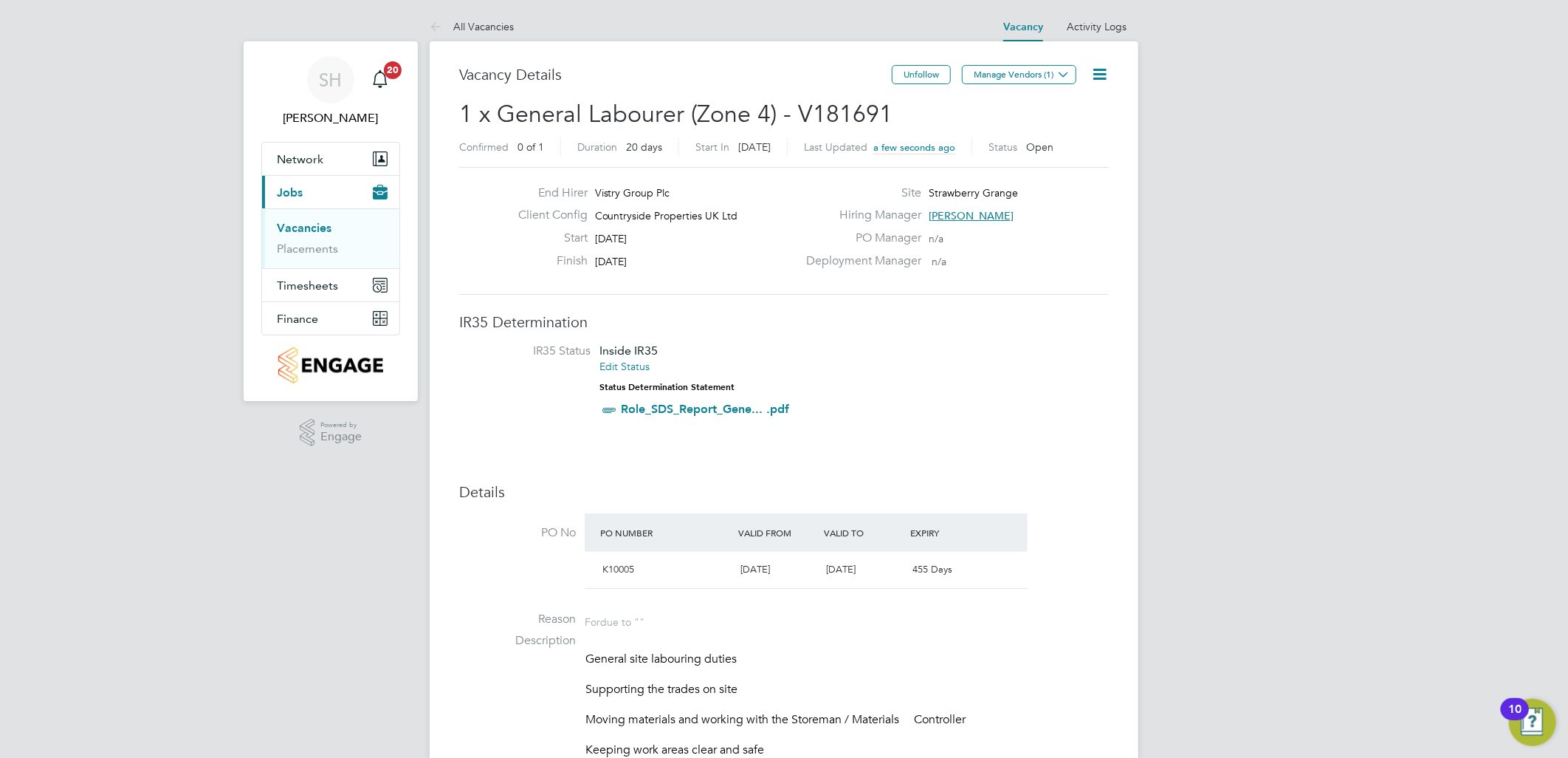
click at [1103, 76] on icon at bounding box center [1100, 74] width 19 height 19
click at [995, 100] on h2 "1 x General Labourer (Zone 4) - V181691 Confirmed 0 of 1 Duration 20 days Start…" at bounding box center [784, 129] width 650 height 62
click at [1023, 79] on button "Manage Vendors (1)" at bounding box center [1019, 74] width 115 height 19
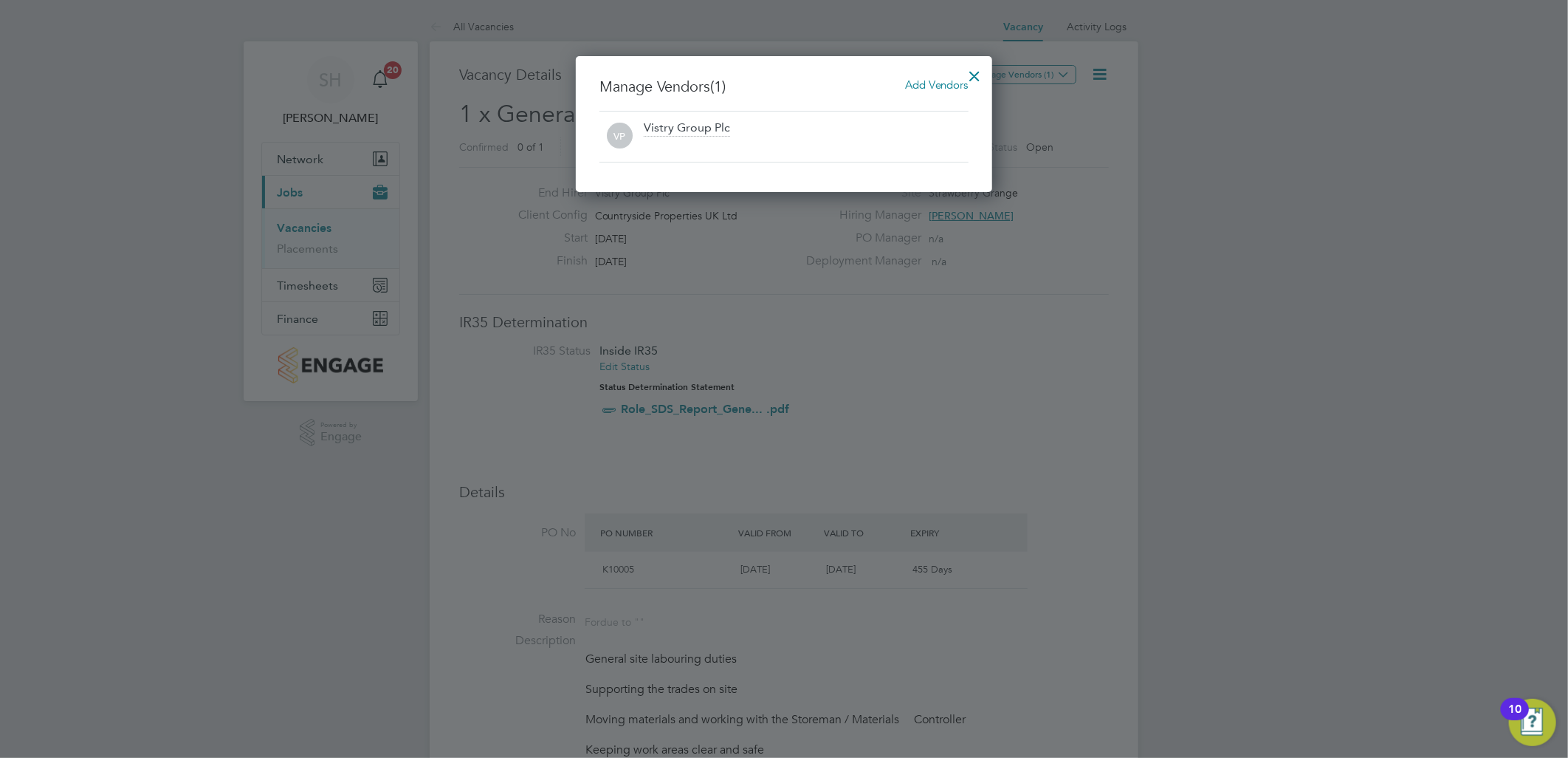
click at [922, 79] on span "Add Vendors" at bounding box center [937, 84] width 63 height 14
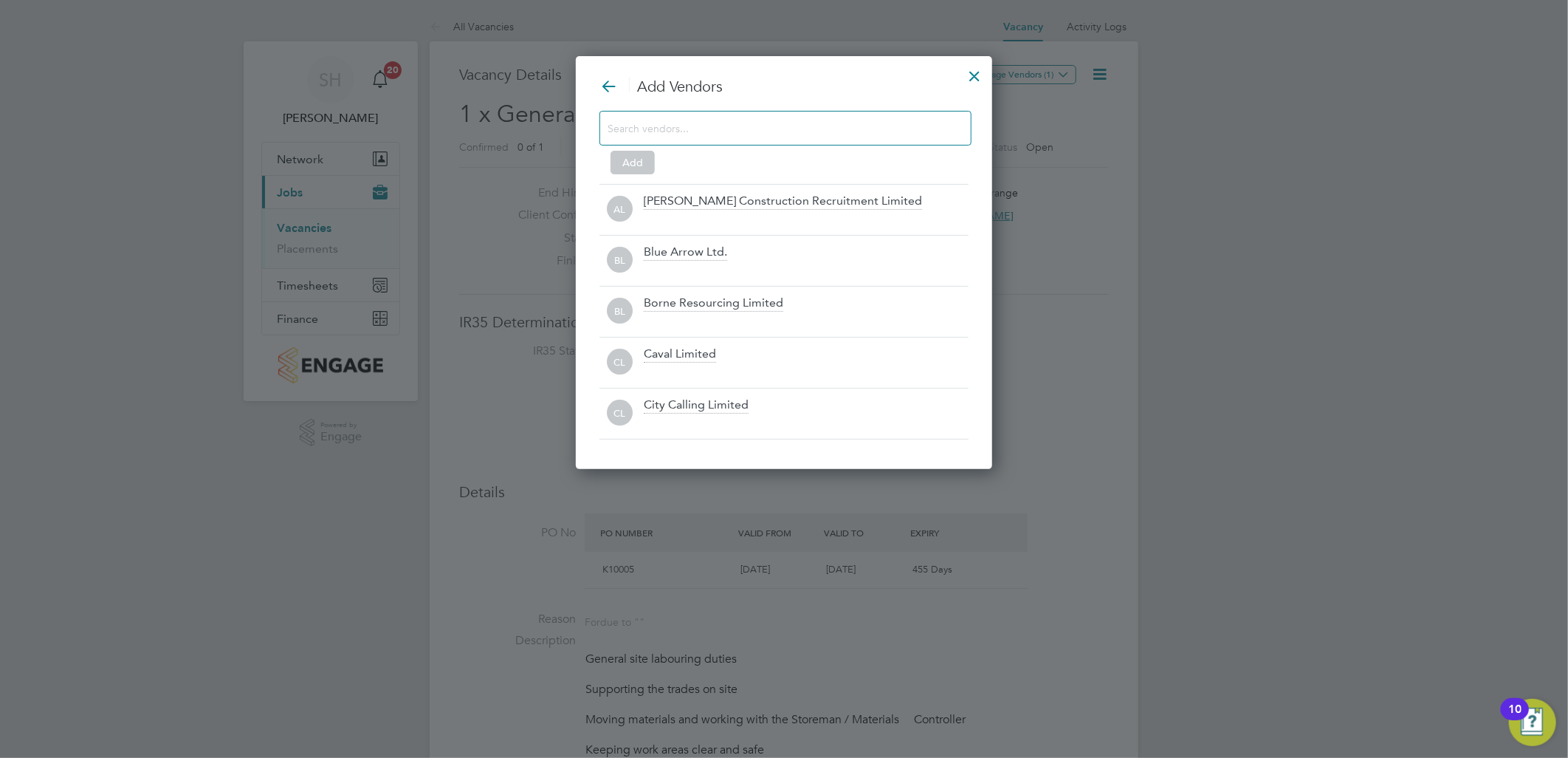
click at [719, 132] on input at bounding box center [774, 127] width 333 height 19
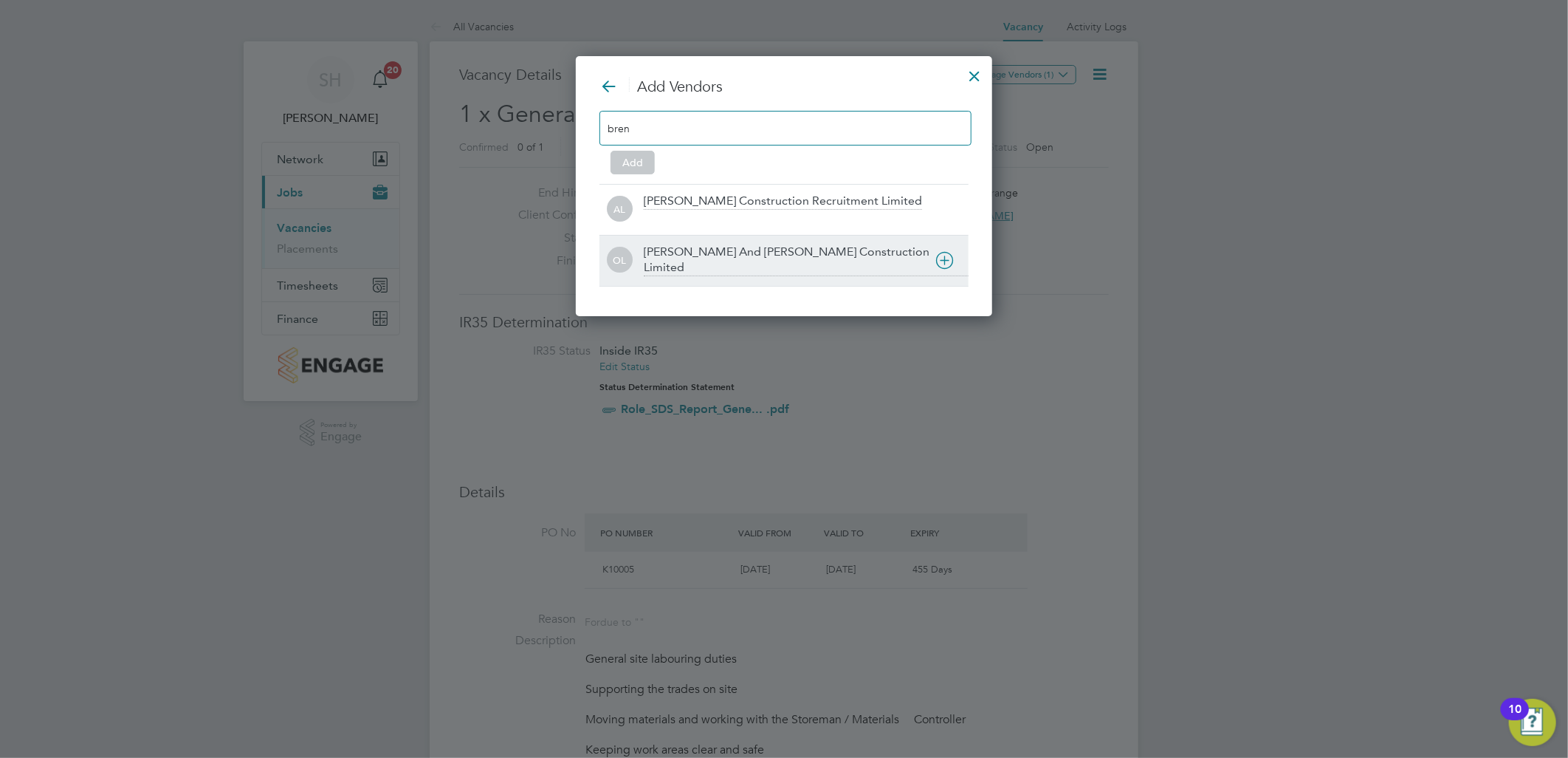
type input "bren"
click at [697, 245] on div "O'Neill And Brennan Construction Limited" at bounding box center [806, 261] width 325 height 32
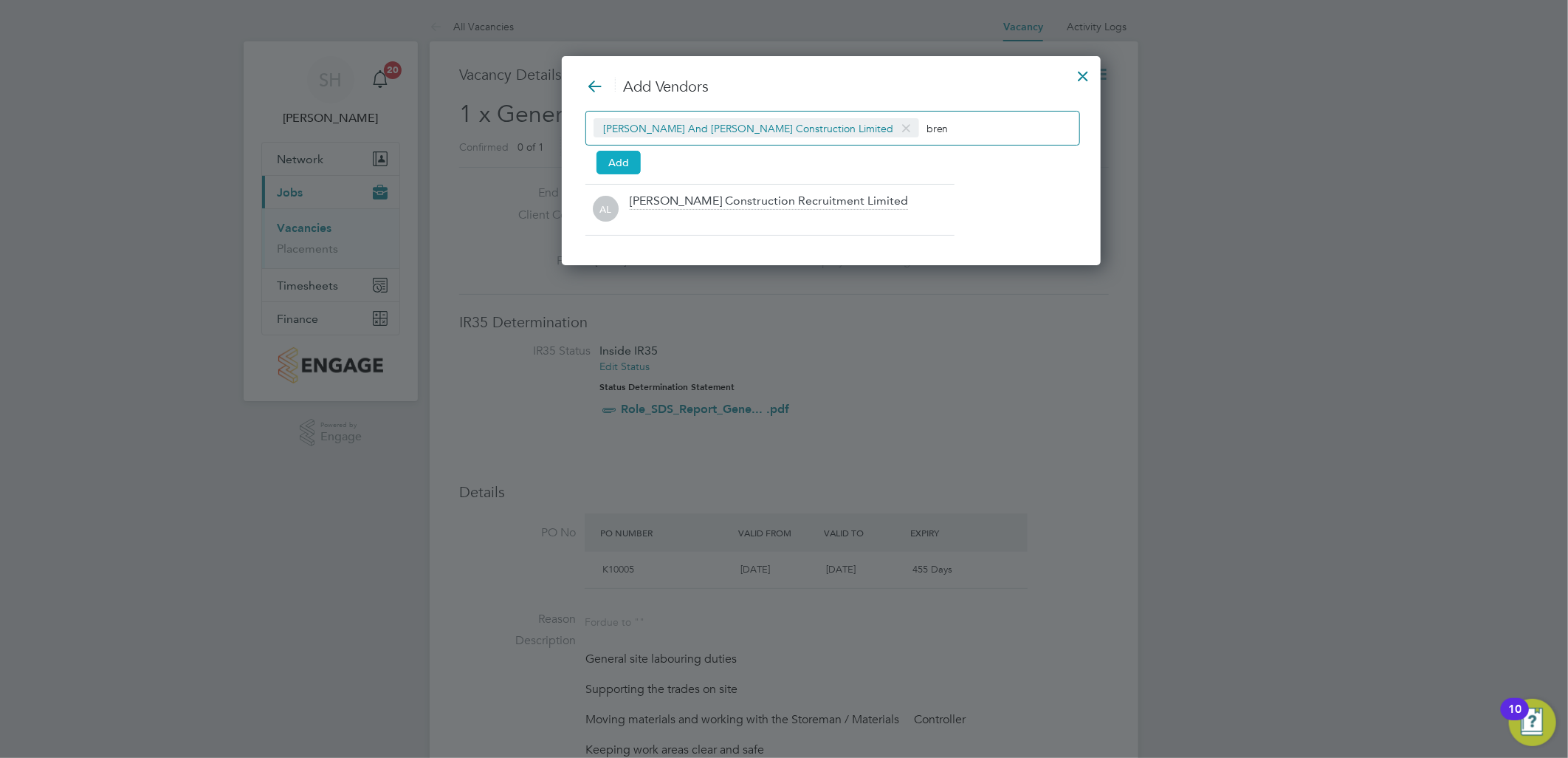
click at [622, 162] on button "Add" at bounding box center [619, 162] width 44 height 24
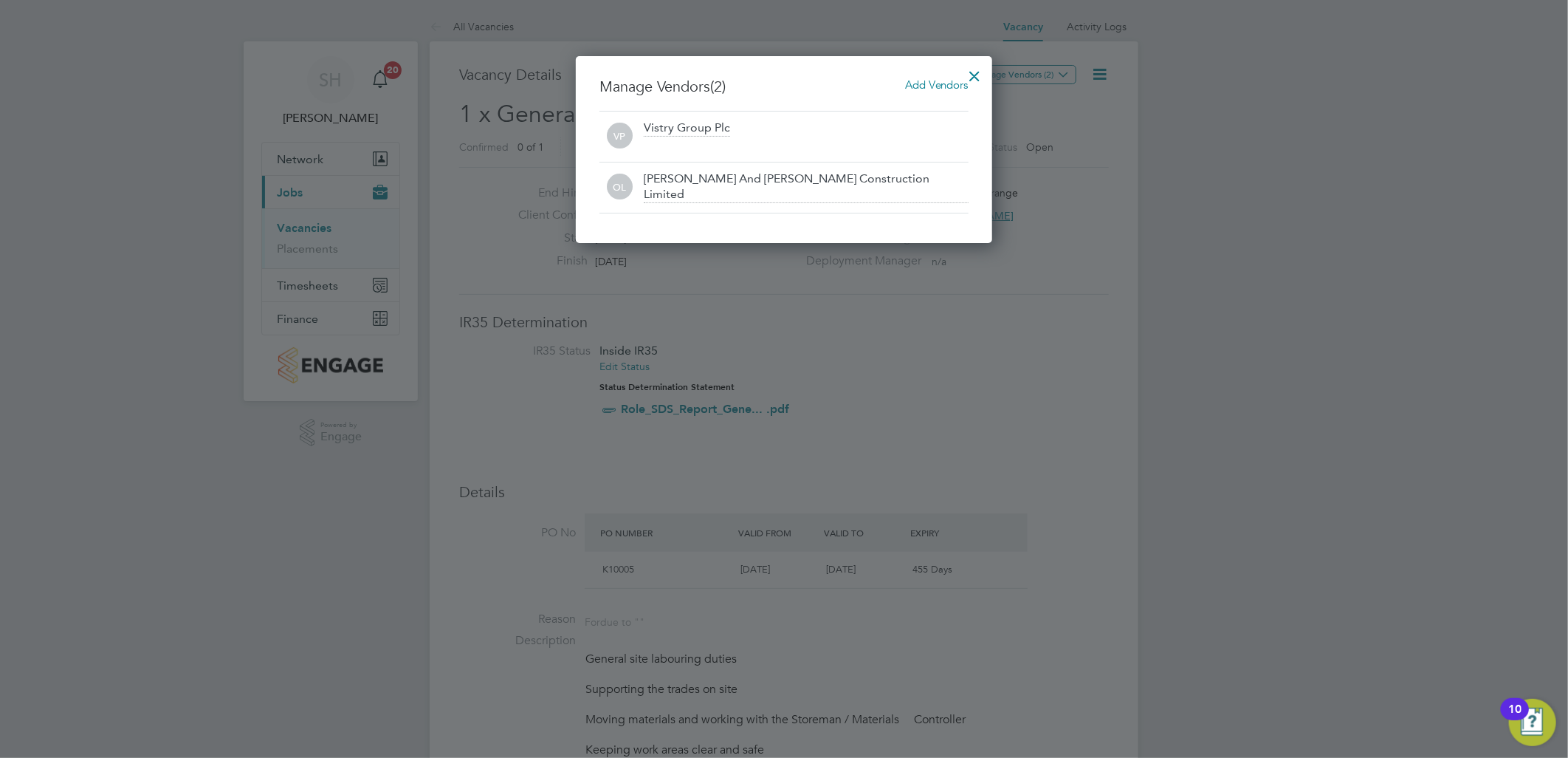
click at [976, 74] on div at bounding box center [975, 72] width 26 height 26
